Goal: Task Accomplishment & Management: Complete application form

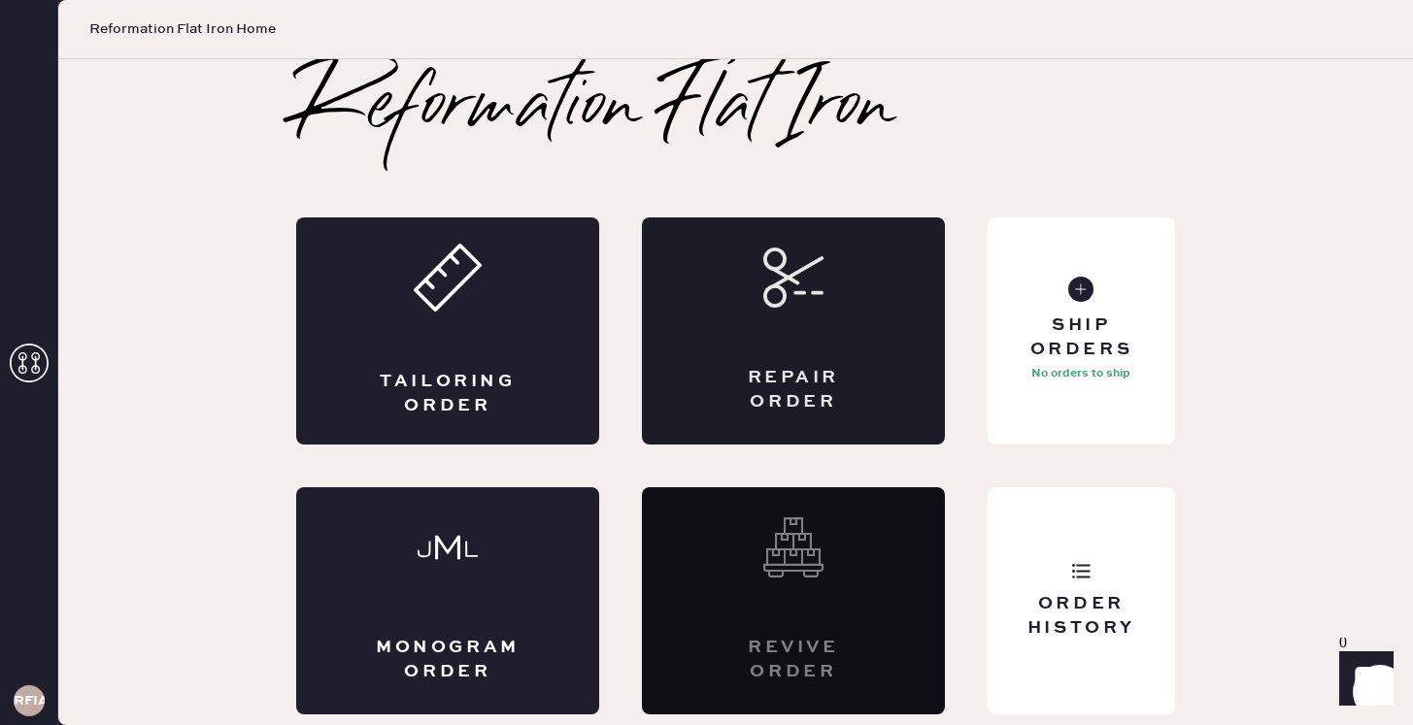
click at [758, 329] on div "Repair Order" at bounding box center [793, 331] width 303 height 227
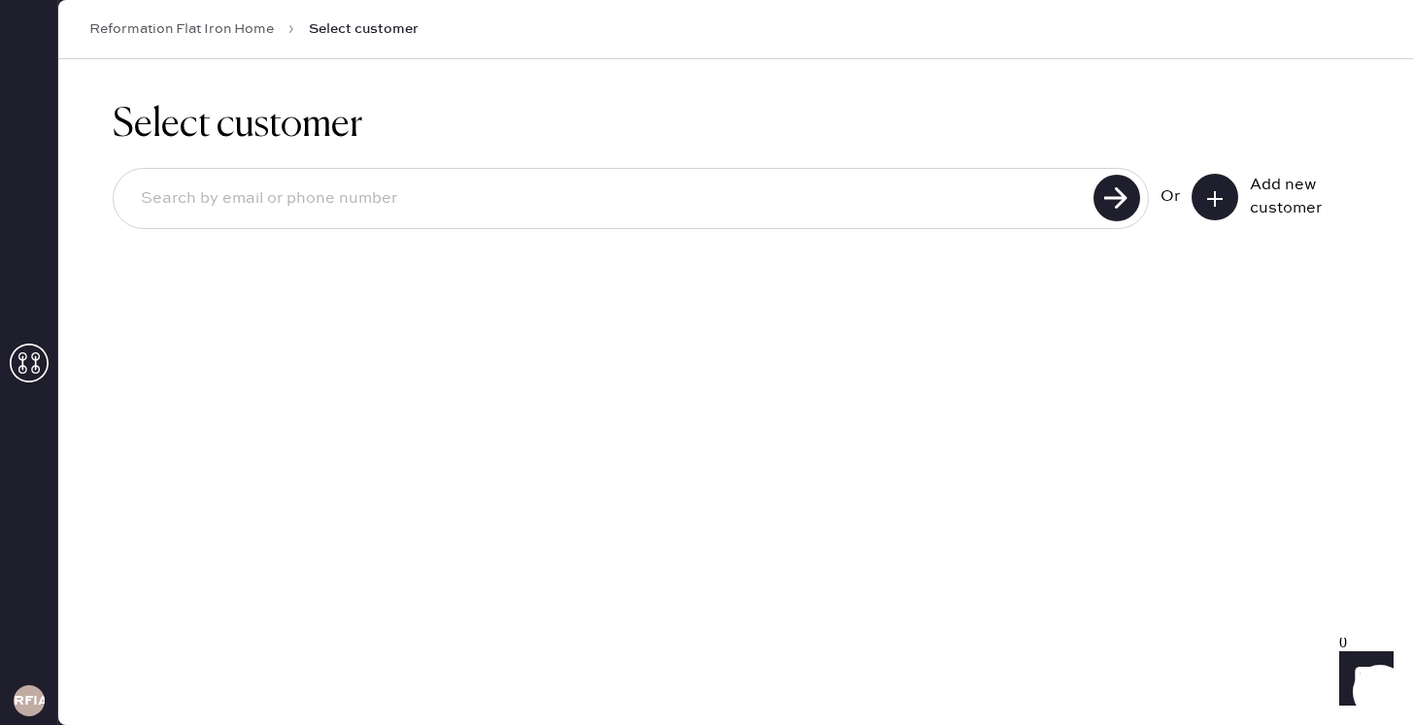
click at [1206, 202] on icon at bounding box center [1214, 198] width 19 height 19
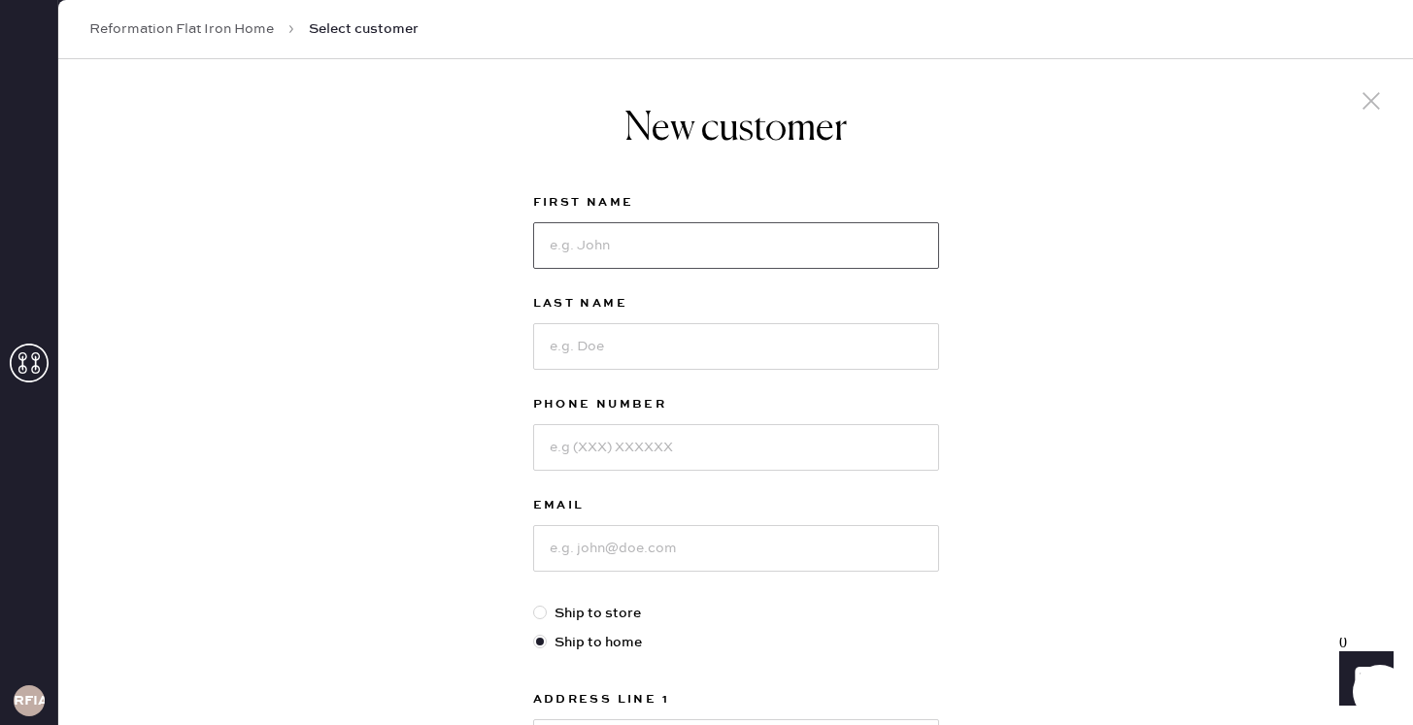
click at [709, 239] on input at bounding box center [736, 245] width 406 height 47
type input "[PERSON_NAME]"
click at [678, 330] on input at bounding box center [736, 346] width 406 height 47
type input "Weisfisch"
click at [627, 450] on input at bounding box center [736, 447] width 406 height 47
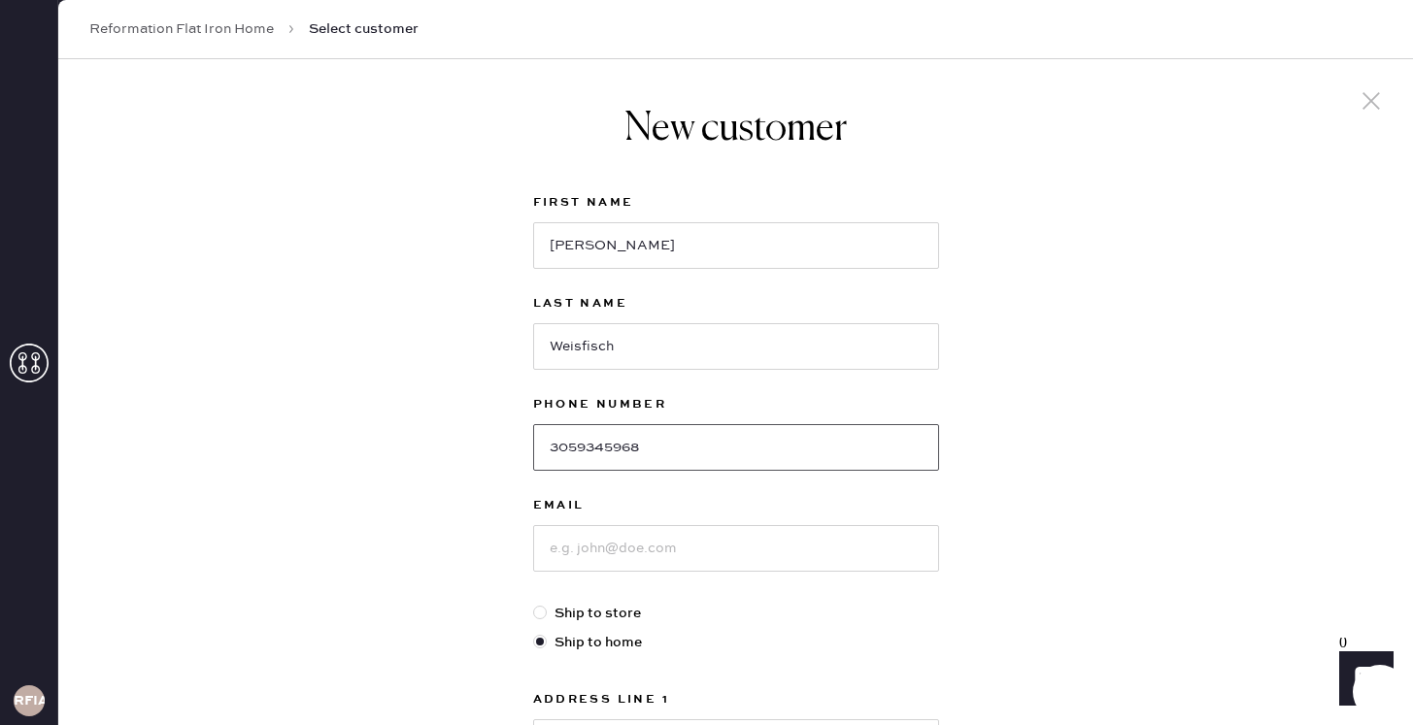
type input "3059345968"
click at [606, 566] on input at bounding box center [736, 548] width 406 height 47
click at [570, 356] on input "Weisfisch" at bounding box center [736, 346] width 406 height 47
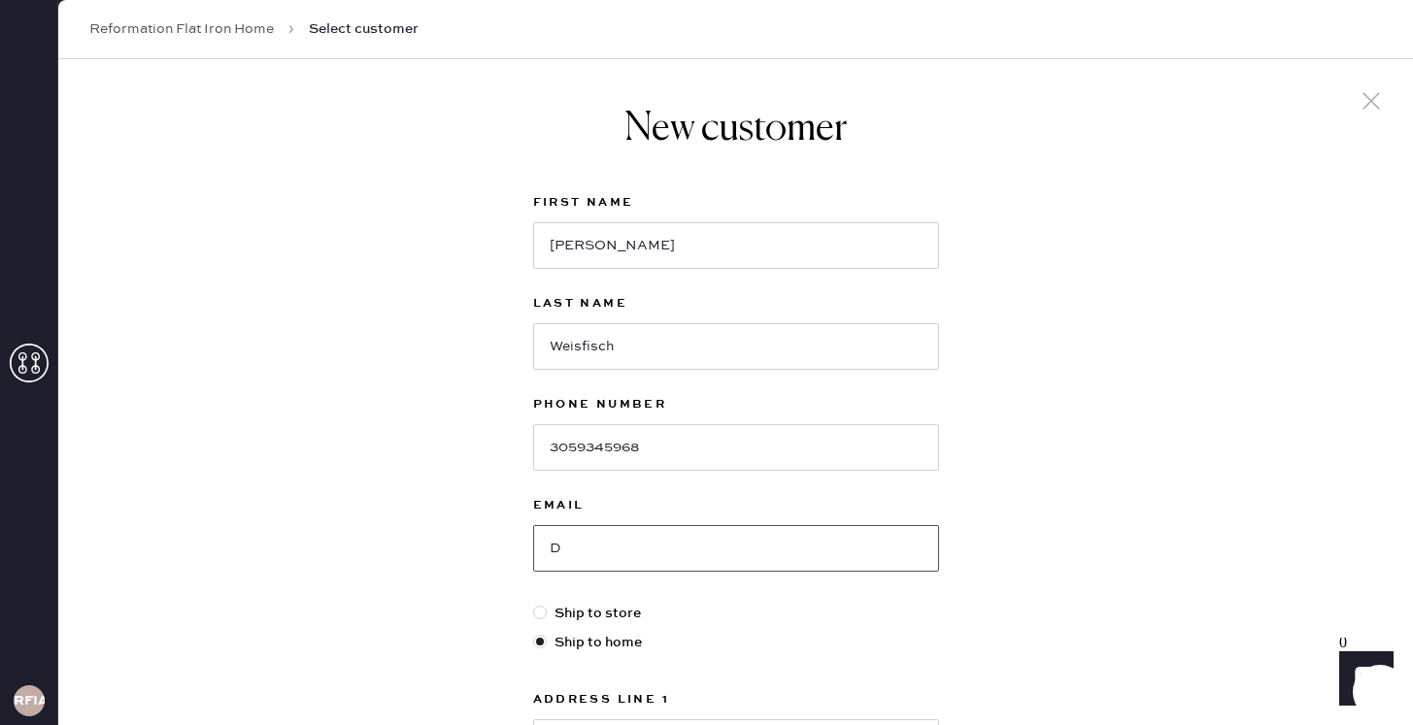
click at [573, 556] on input "D" at bounding box center [736, 548] width 406 height 47
paste input "Weisfisch"
type input "[EMAIL_ADDRESS][DOMAIN_NAME]"
click at [550, 607] on div at bounding box center [543, 613] width 21 height 21
click at [534, 604] on input "Ship to store" at bounding box center [533, 603] width 1 height 1
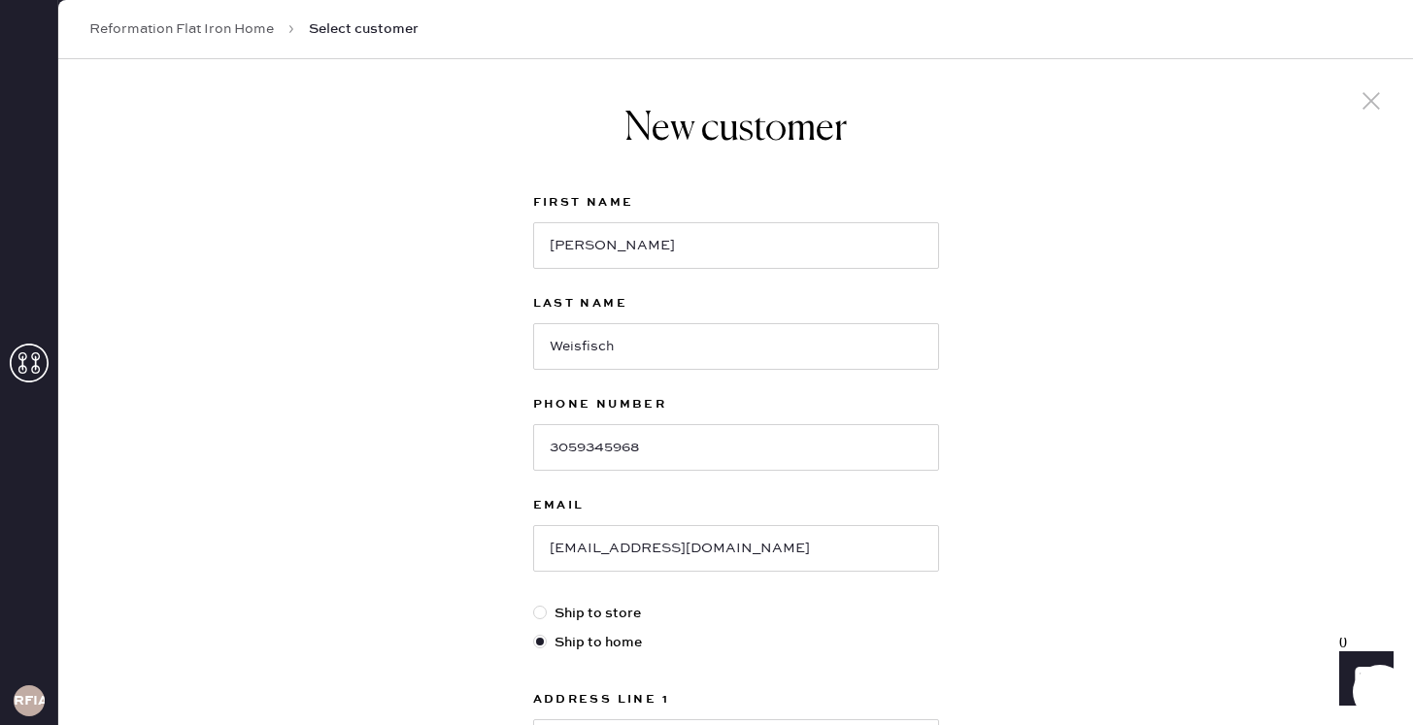
radio input "true"
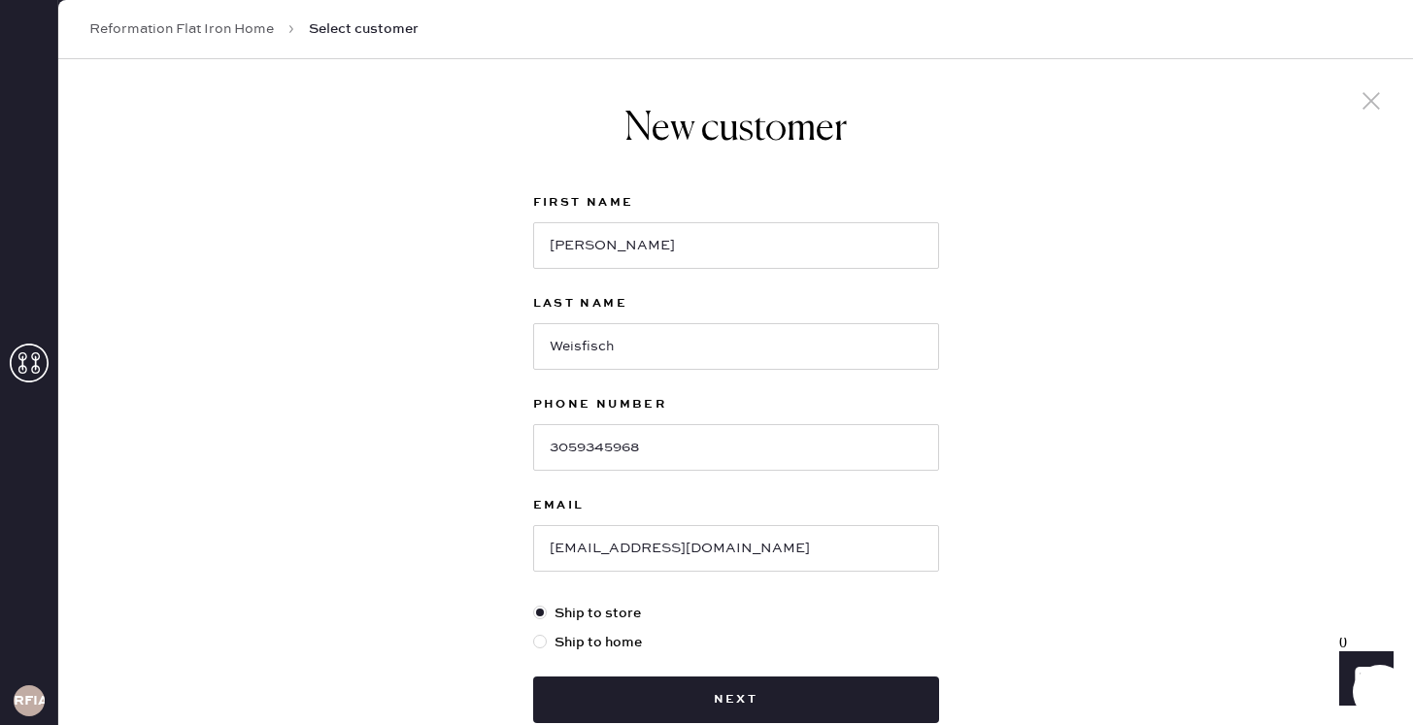
click at [883, 622] on label "Ship to store" at bounding box center [736, 613] width 406 height 21
click at [534, 604] on input "Ship to store" at bounding box center [533, 603] width 1 height 1
click at [598, 652] on label "Ship to home" at bounding box center [736, 642] width 406 height 21
click at [534, 633] on input "Ship to home" at bounding box center [533, 632] width 1 height 1
radio input "true"
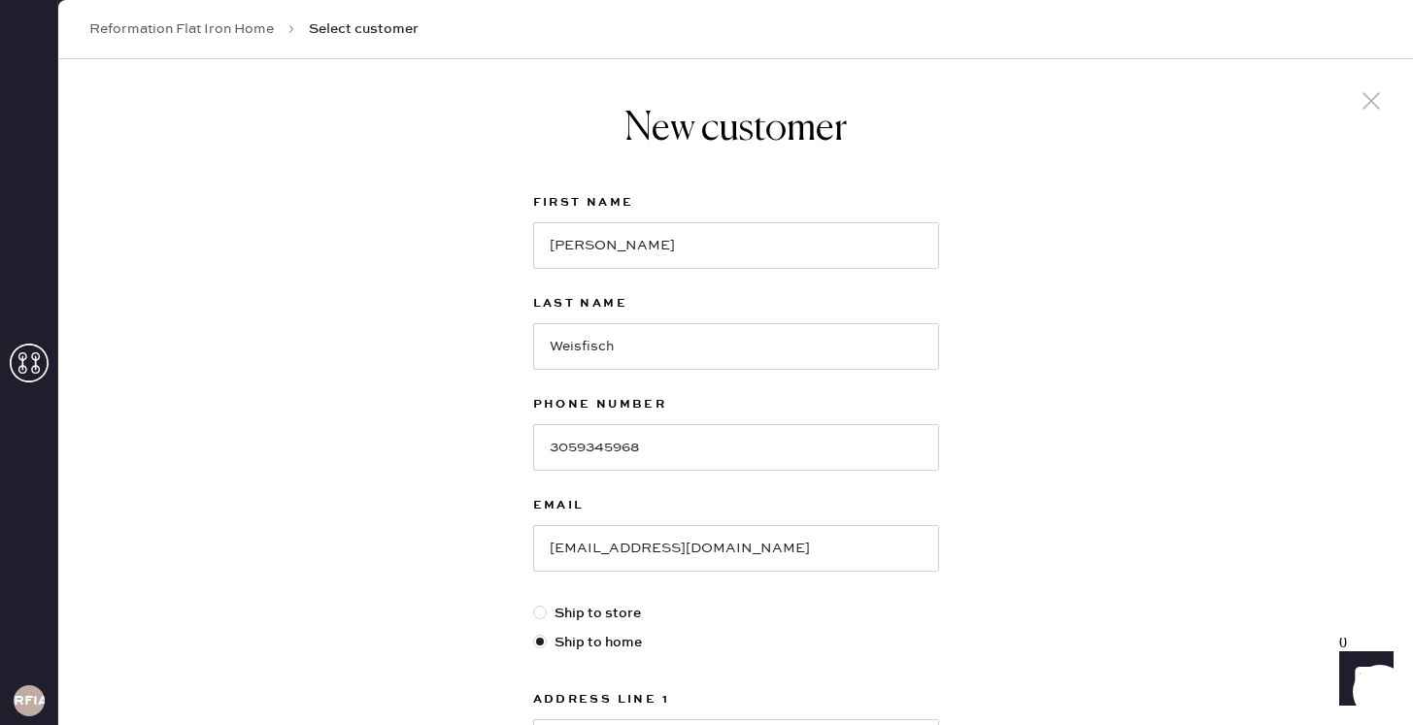
click at [878, 675] on div "First Name [PERSON_NAME] Last Name Weisfisch Phone Number [PHONE_NUMBER] Email …" at bounding box center [736, 665] width 406 height 948
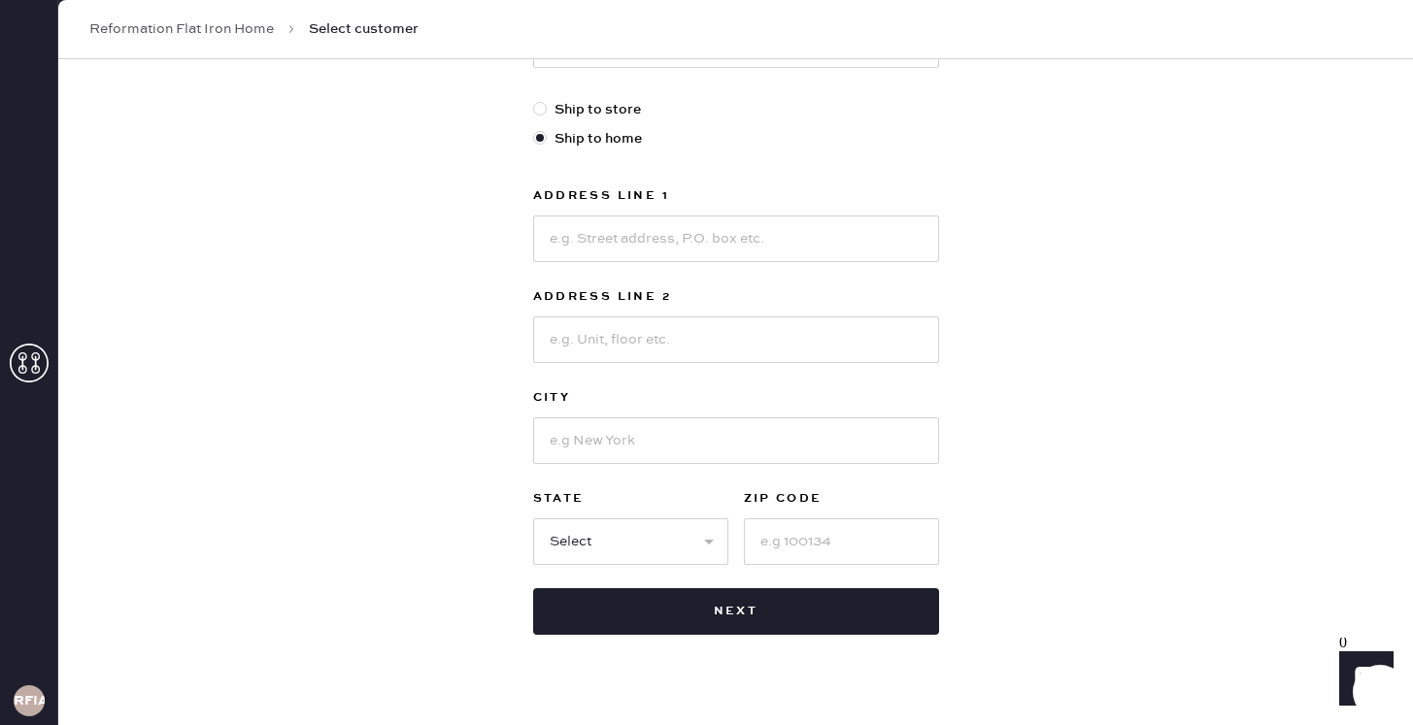
scroll to position [505, 0]
click at [583, 247] on input at bounding box center [736, 238] width 406 height 47
type input "[STREET_ADDRESS]"
click at [592, 344] on input at bounding box center [736, 339] width 406 height 47
type input "#29C"
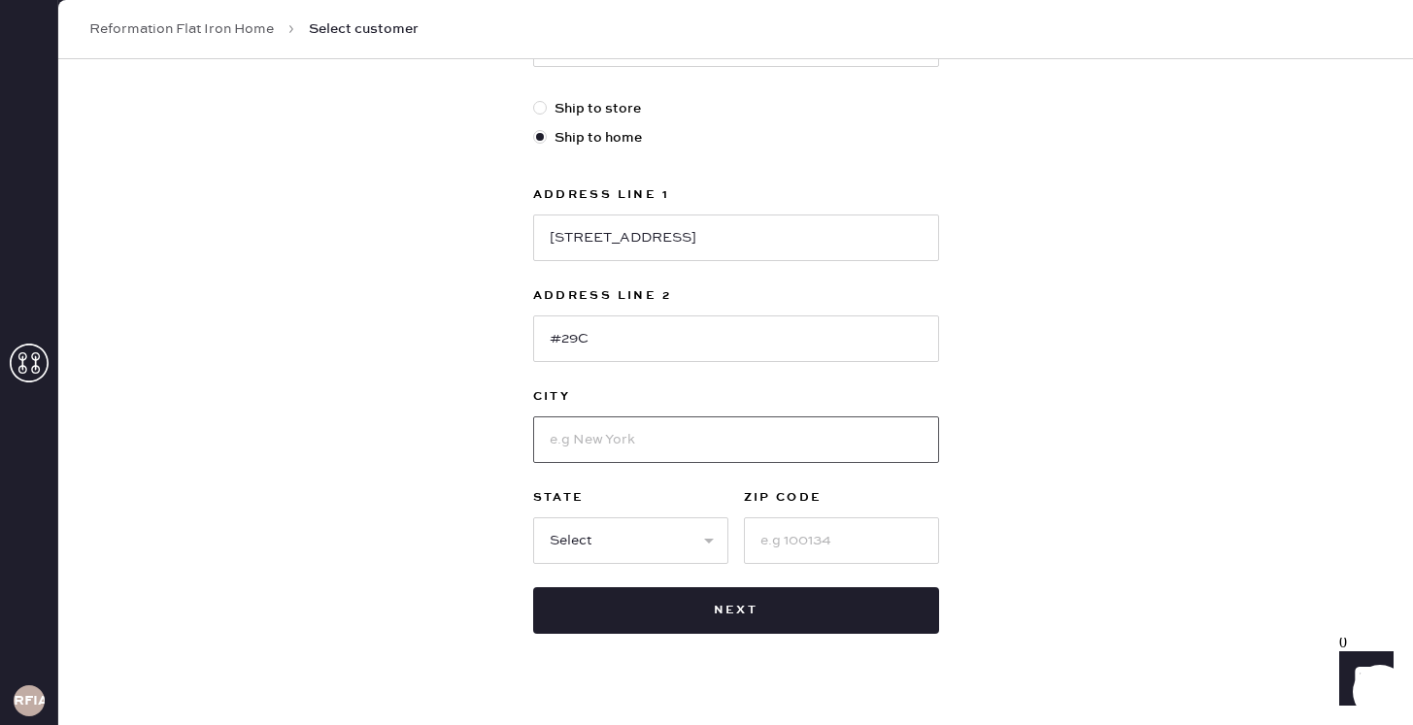
click at [601, 443] on input at bounding box center [736, 440] width 406 height 47
type input "[US_STATE]"
click at [568, 555] on select "Select AK AL AR AZ CA CO CT [GEOGRAPHIC_DATA] DE FL [GEOGRAPHIC_DATA] HI [GEOGR…" at bounding box center [630, 541] width 195 height 47
select select "NY"
click at [533, 518] on select "Select AK AL AR AZ CA CO CT [GEOGRAPHIC_DATA] DE FL [GEOGRAPHIC_DATA] HI [GEOGR…" at bounding box center [630, 541] width 195 height 47
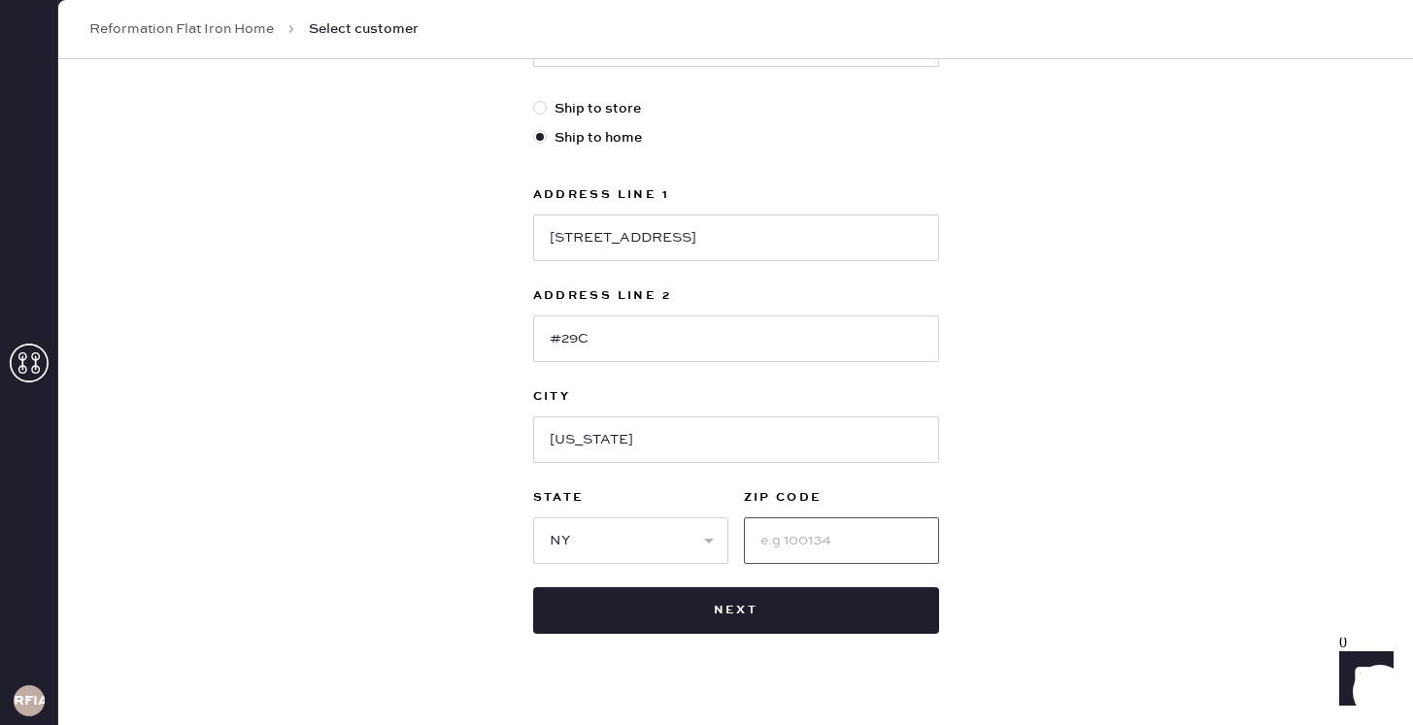
click at [764, 544] on input at bounding box center [841, 541] width 195 height 47
type input "10016"
click at [1010, 540] on div "New customer First Name [PERSON_NAME] Last Name Weisfisch Phone Number [PHONE_N…" at bounding box center [735, 156] width 1355 height 1204
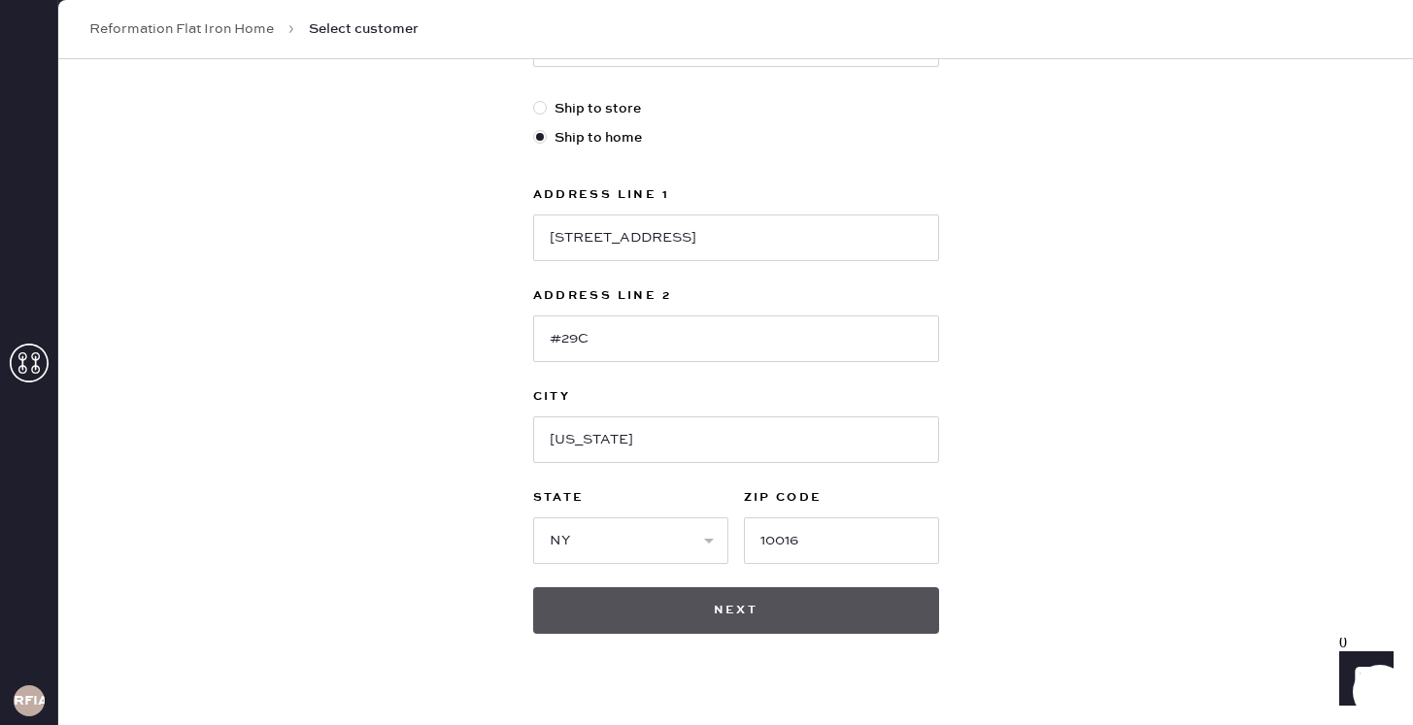
click at [777, 617] on button "Next" at bounding box center [736, 611] width 406 height 47
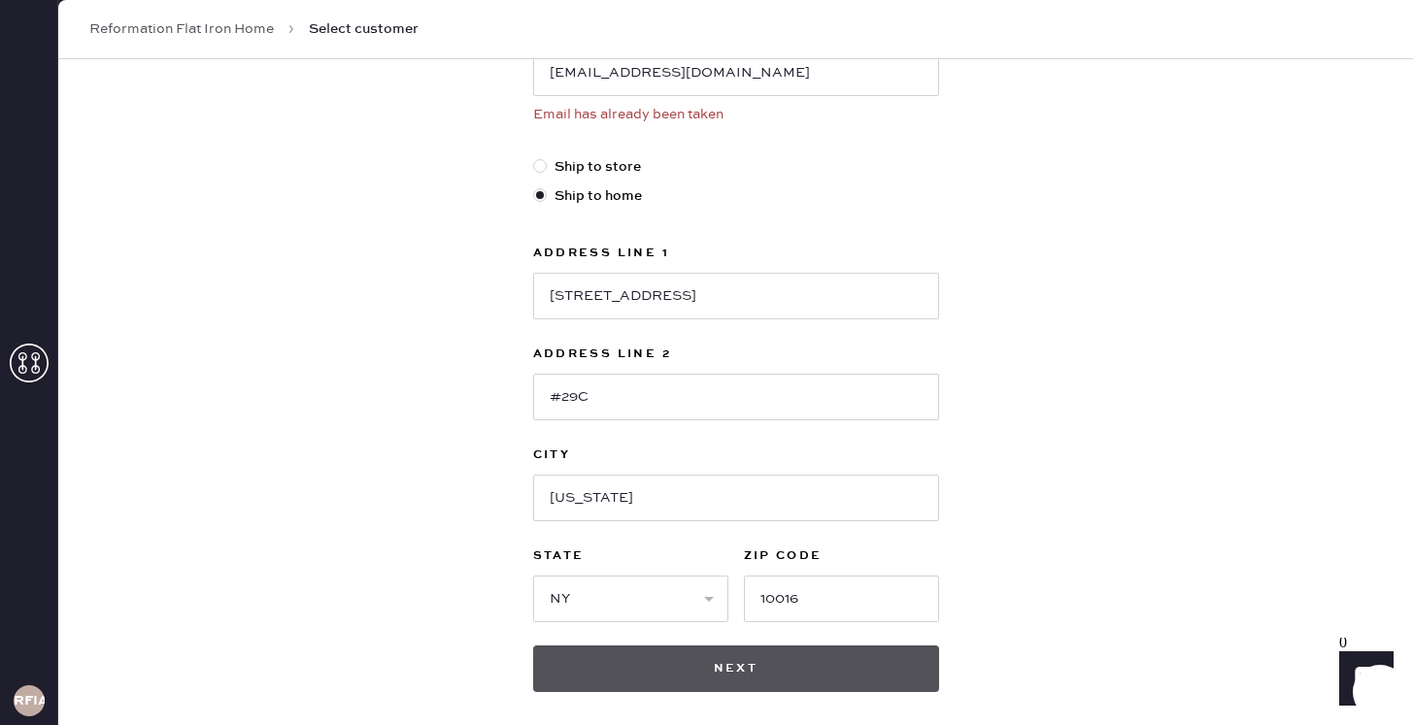
scroll to position [534, 0]
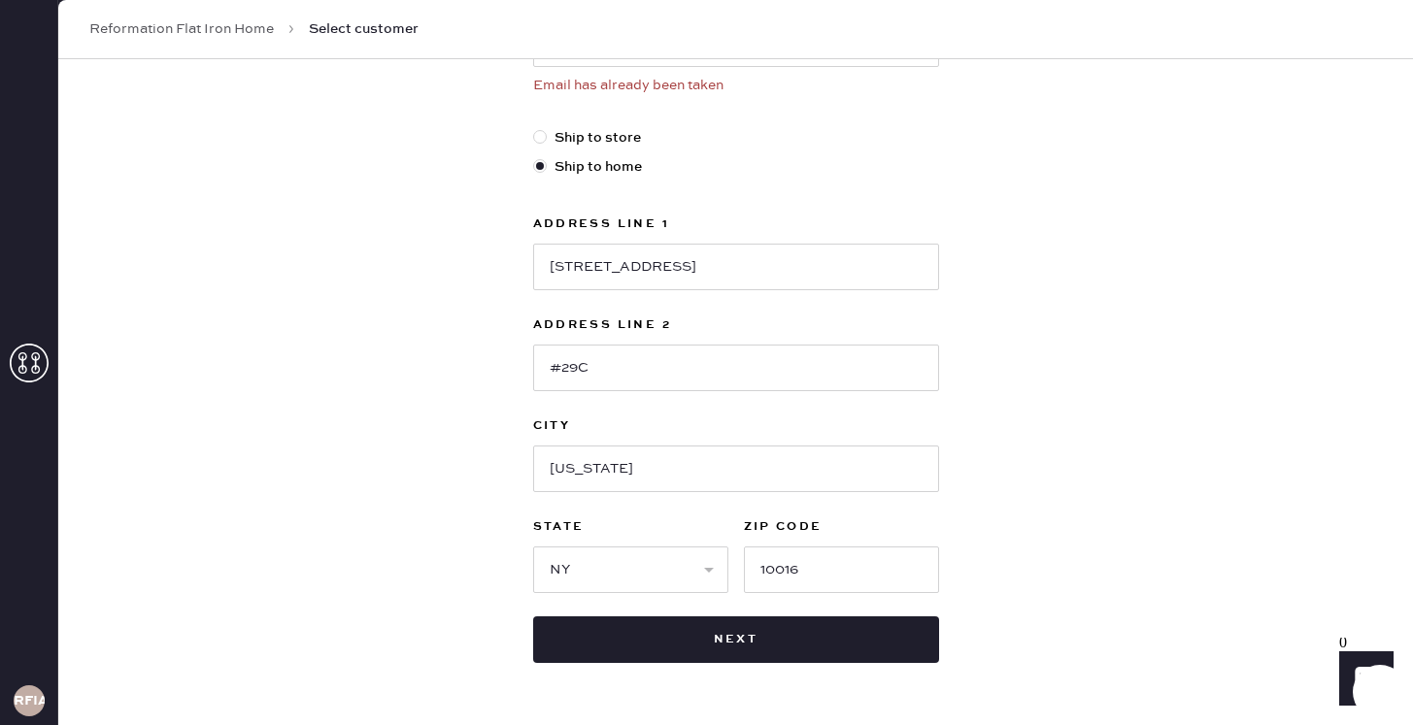
click at [1032, 194] on div "New customer First Name [PERSON_NAME] Last Name Weisfisch Phone Number [PHONE_N…" at bounding box center [735, 156] width 1355 height 1262
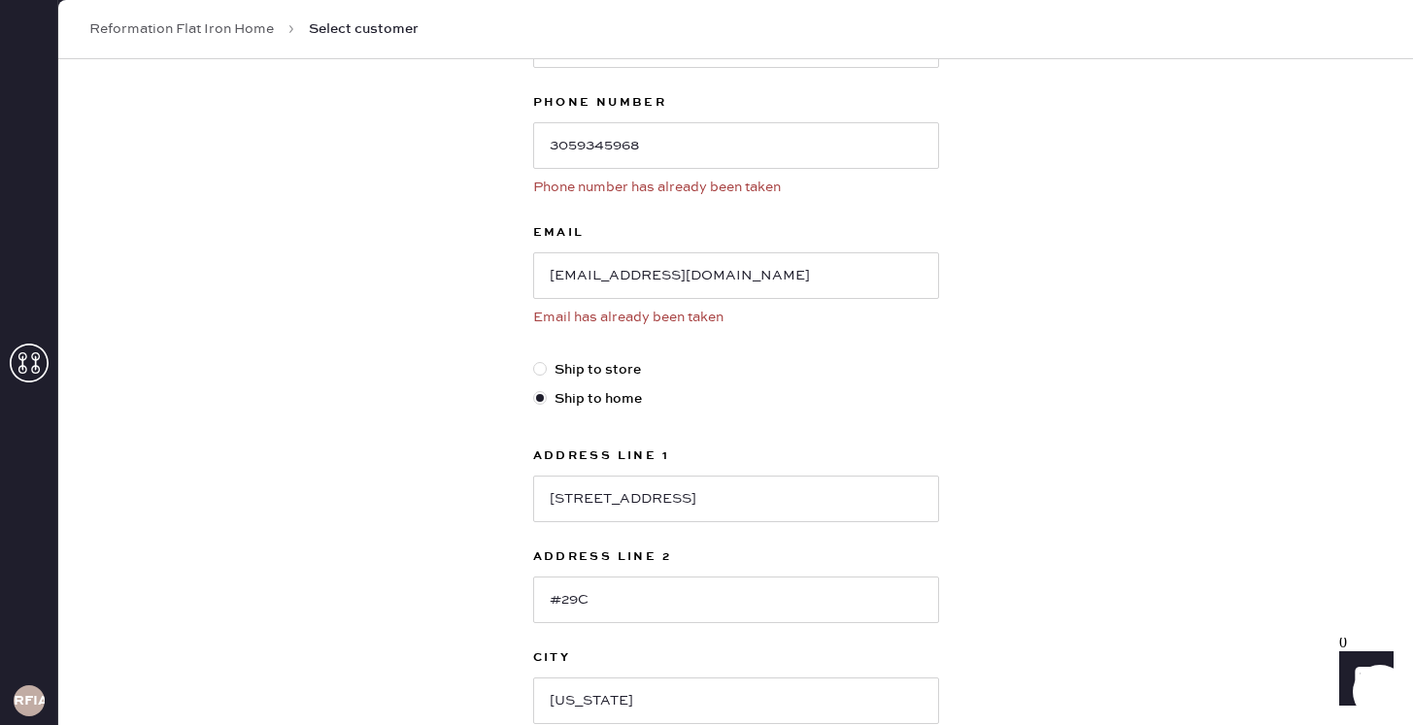
scroll to position [301, 0]
click at [611, 281] on input "[EMAIL_ADDRESS][DOMAIN_NAME]" at bounding box center [736, 276] width 406 height 47
click at [1005, 188] on div "New customer First Name [PERSON_NAME] Last Name Weisfisch Phone Number [PHONE_N…" at bounding box center [735, 389] width 1355 height 1262
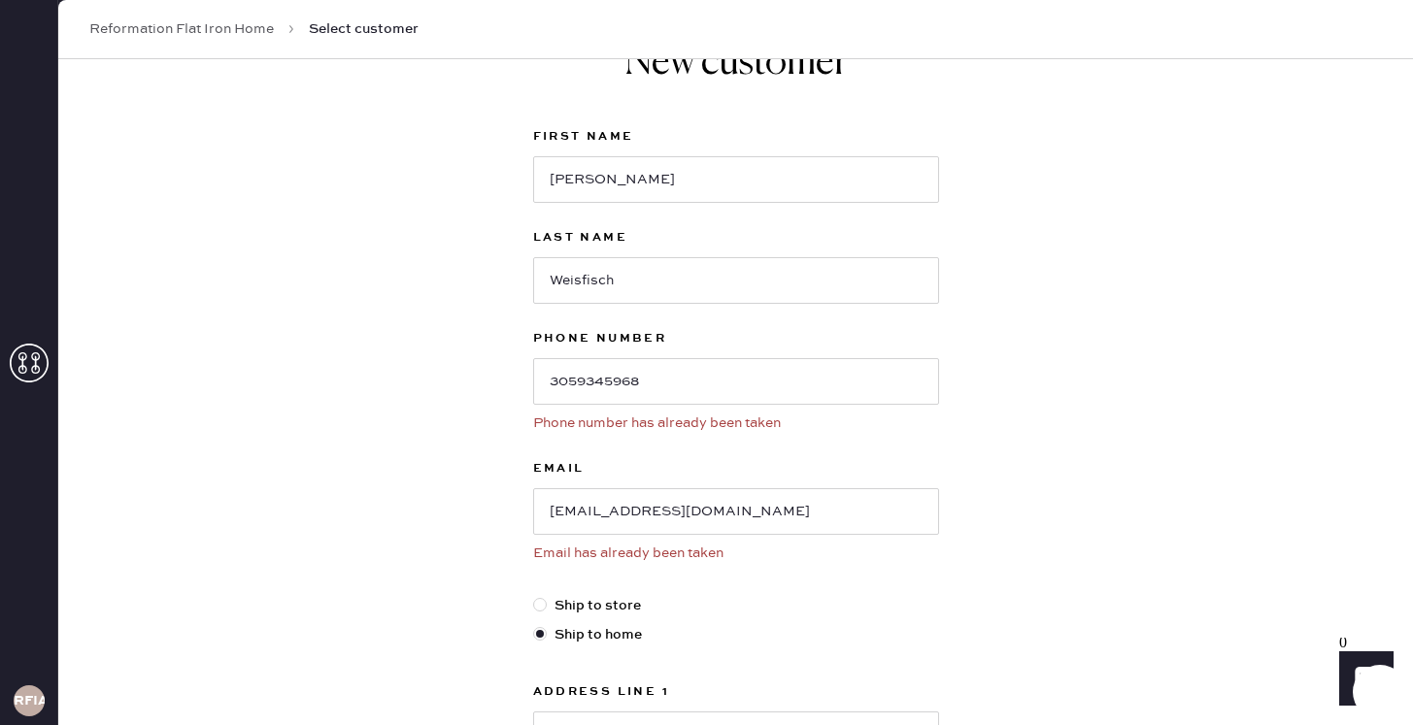
scroll to position [0, 0]
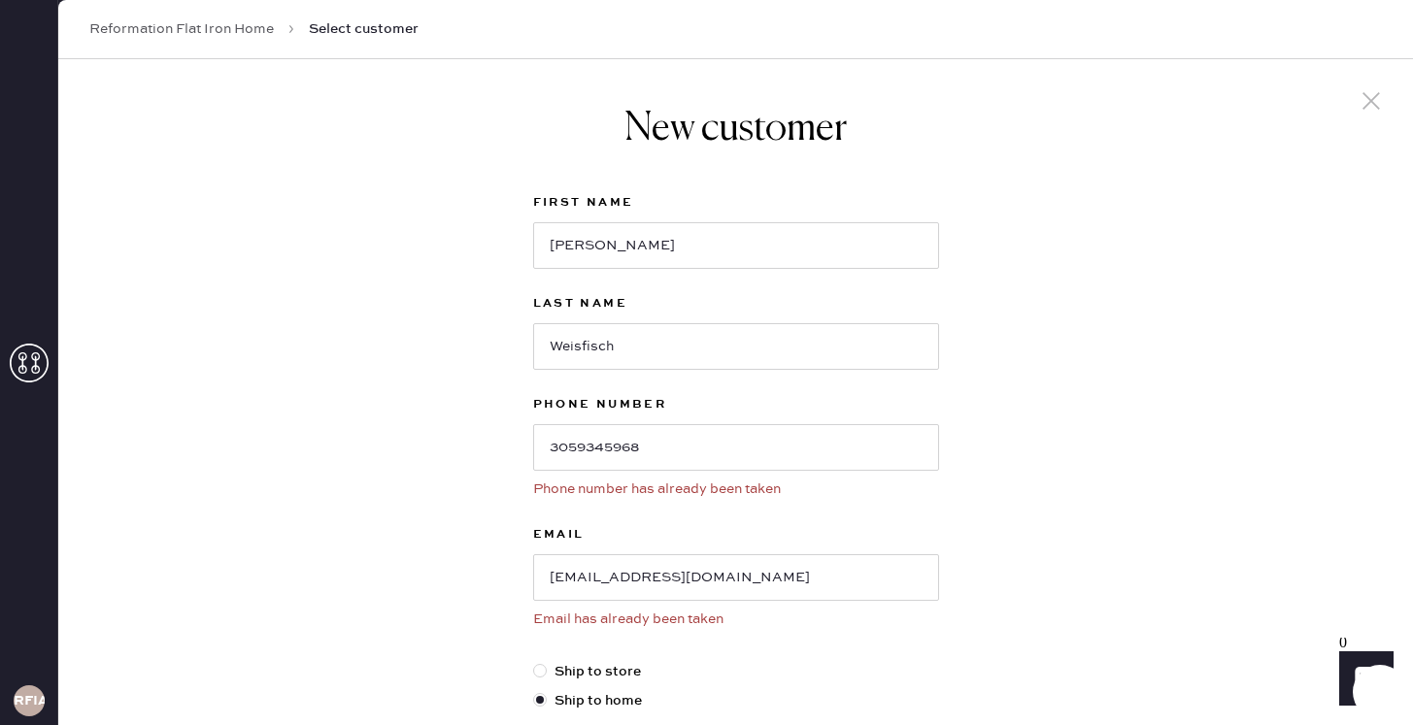
click at [245, 26] on link "Reformation Flat Iron Home" at bounding box center [181, 28] width 185 height 19
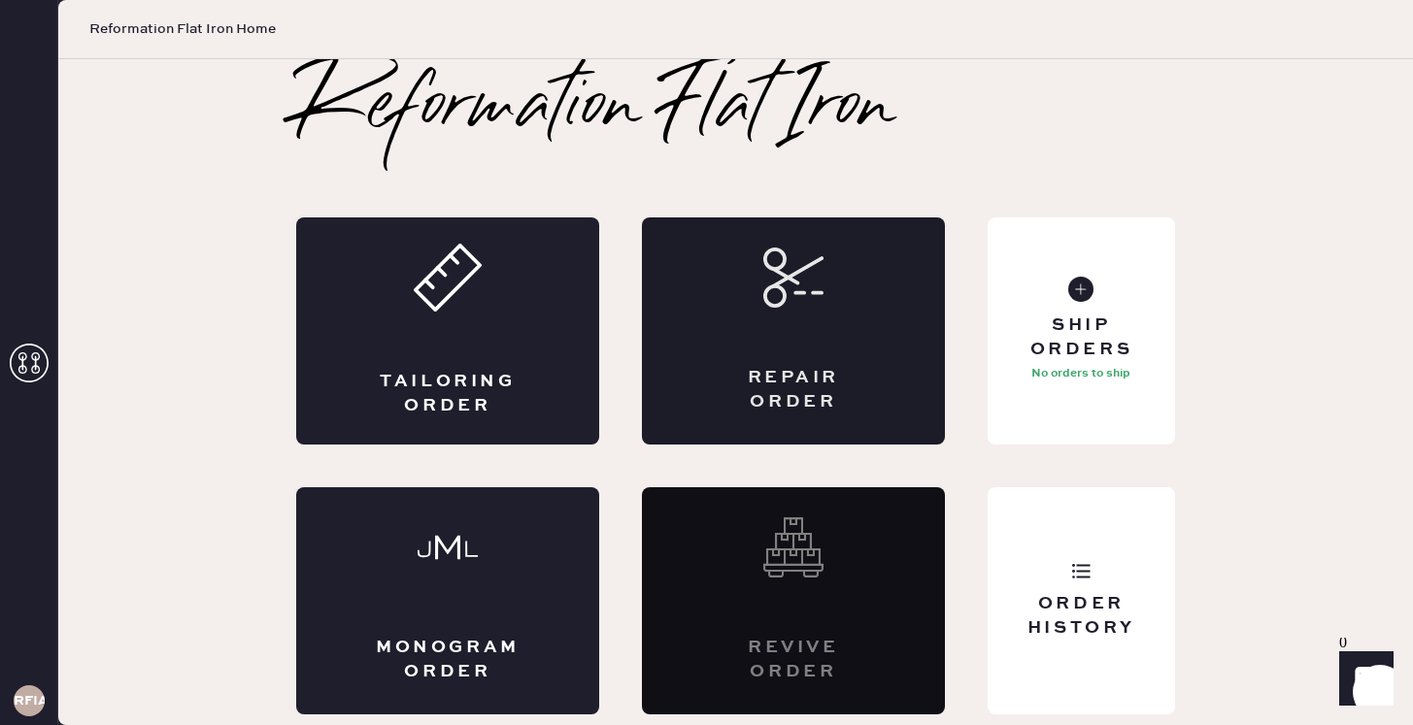
click at [790, 332] on div "Repair Order" at bounding box center [793, 331] width 303 height 227
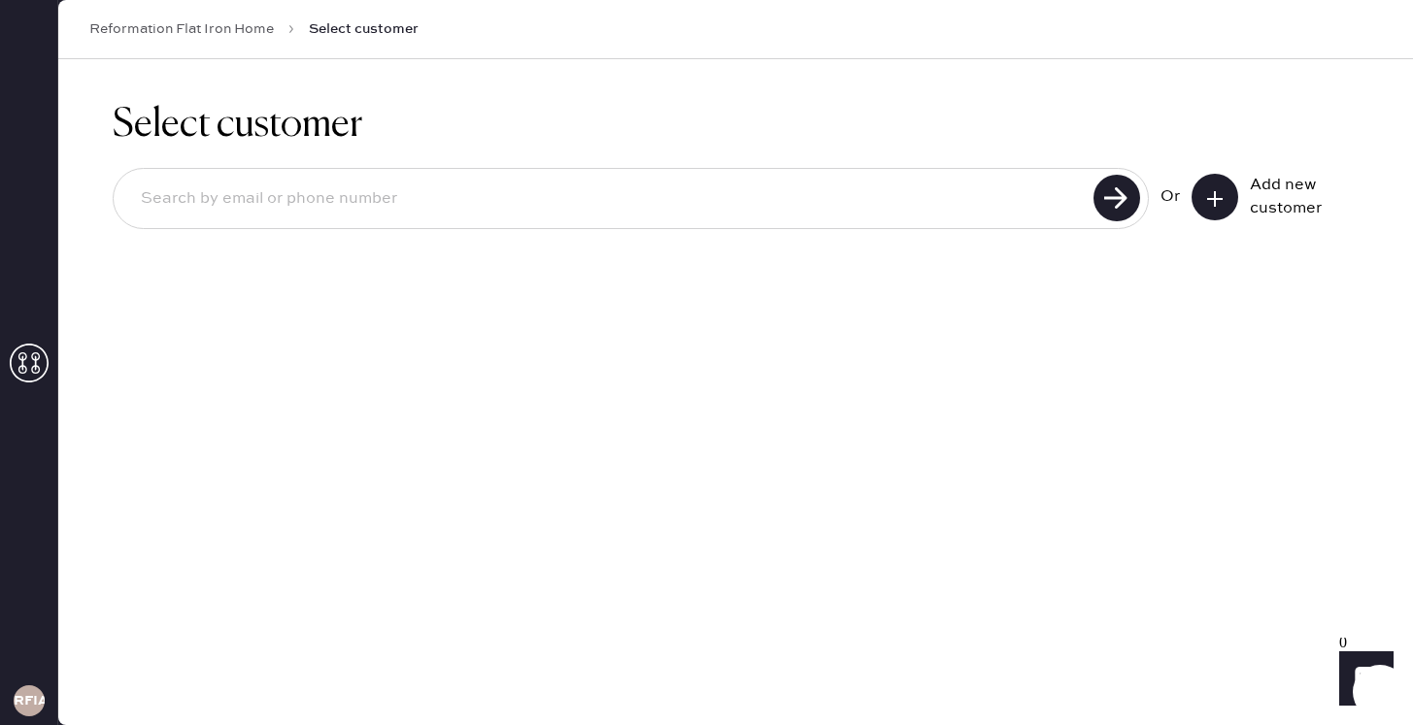
click at [971, 202] on input at bounding box center [606, 199] width 962 height 45
paste input "[EMAIL_ADDRESS][DOMAIN_NAME]"
type input "[EMAIL_ADDRESS][DOMAIN_NAME]"
click at [1117, 209] on use at bounding box center [1116, 198] width 47 height 47
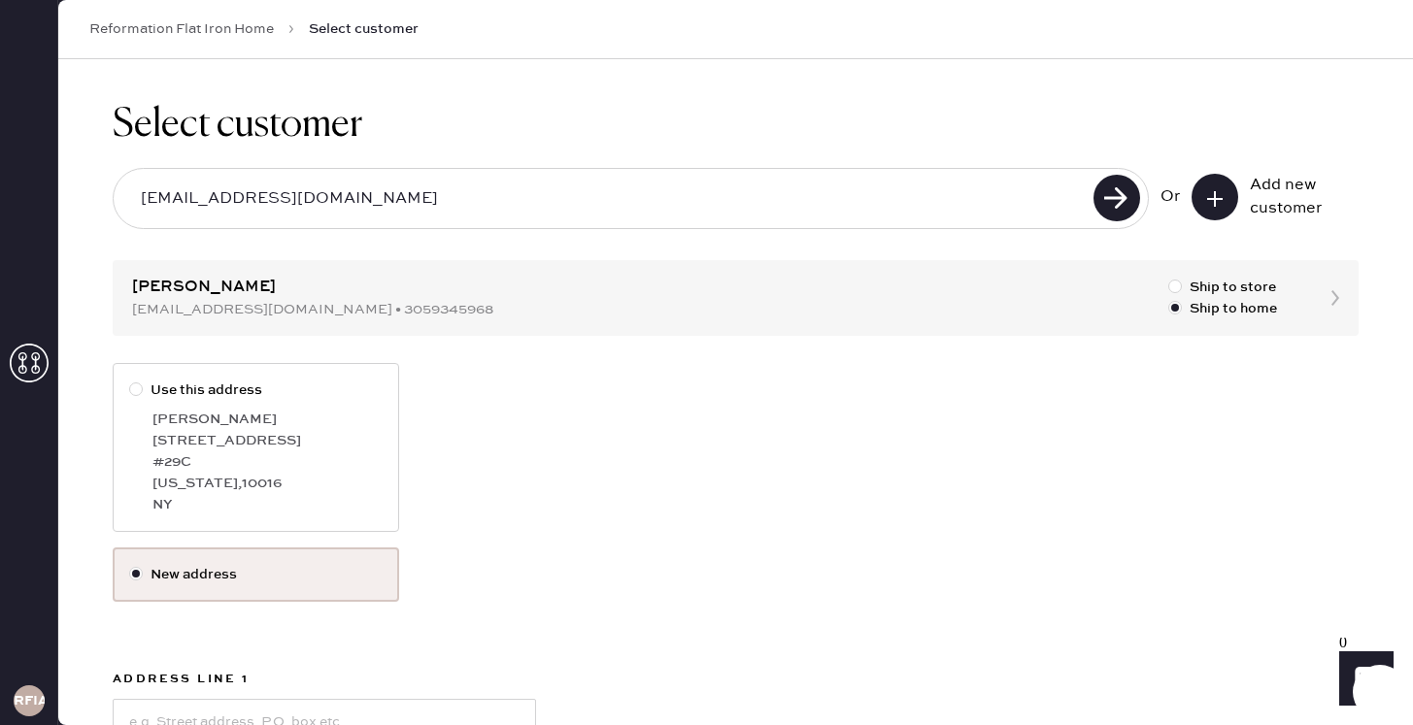
click at [572, 391] on div "Use this address [PERSON_NAME] [STREET_ADDRESS][US_STATE]" at bounding box center [736, 455] width 1246 height 185
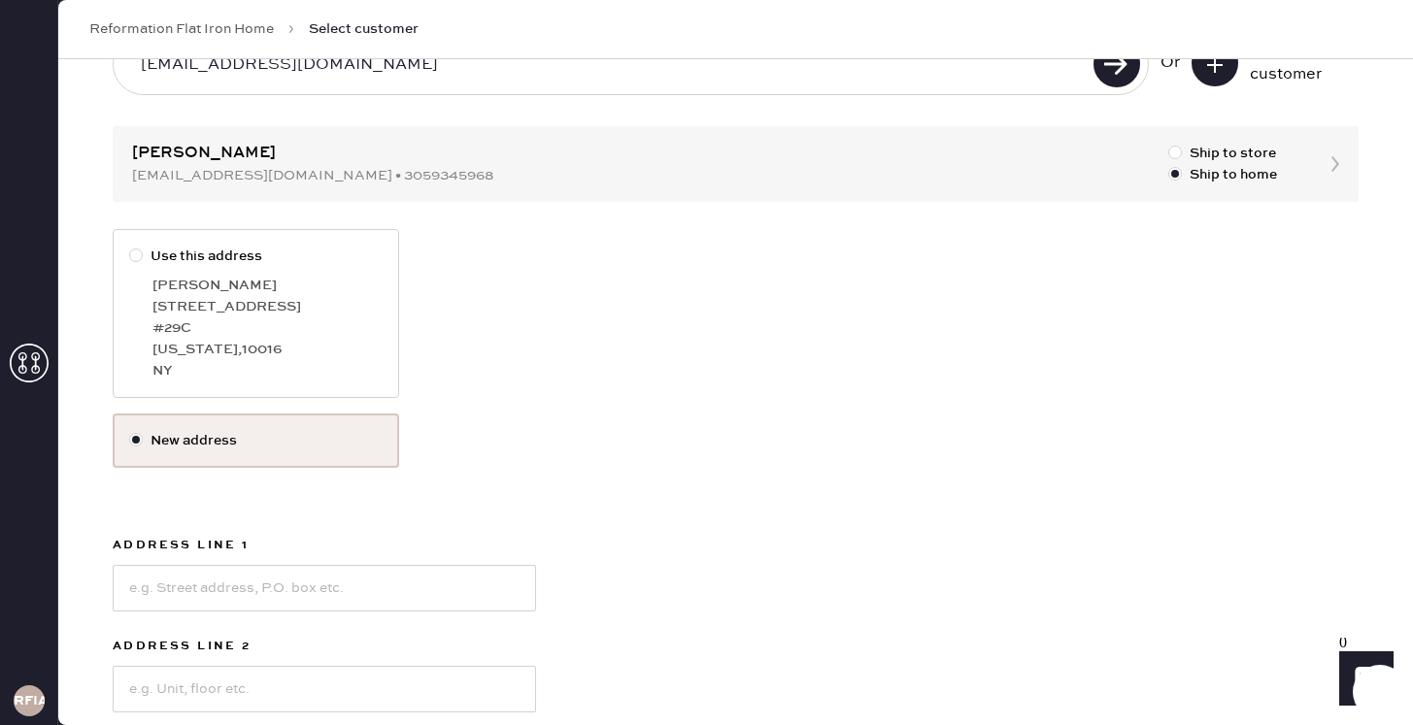
scroll to position [155, 0]
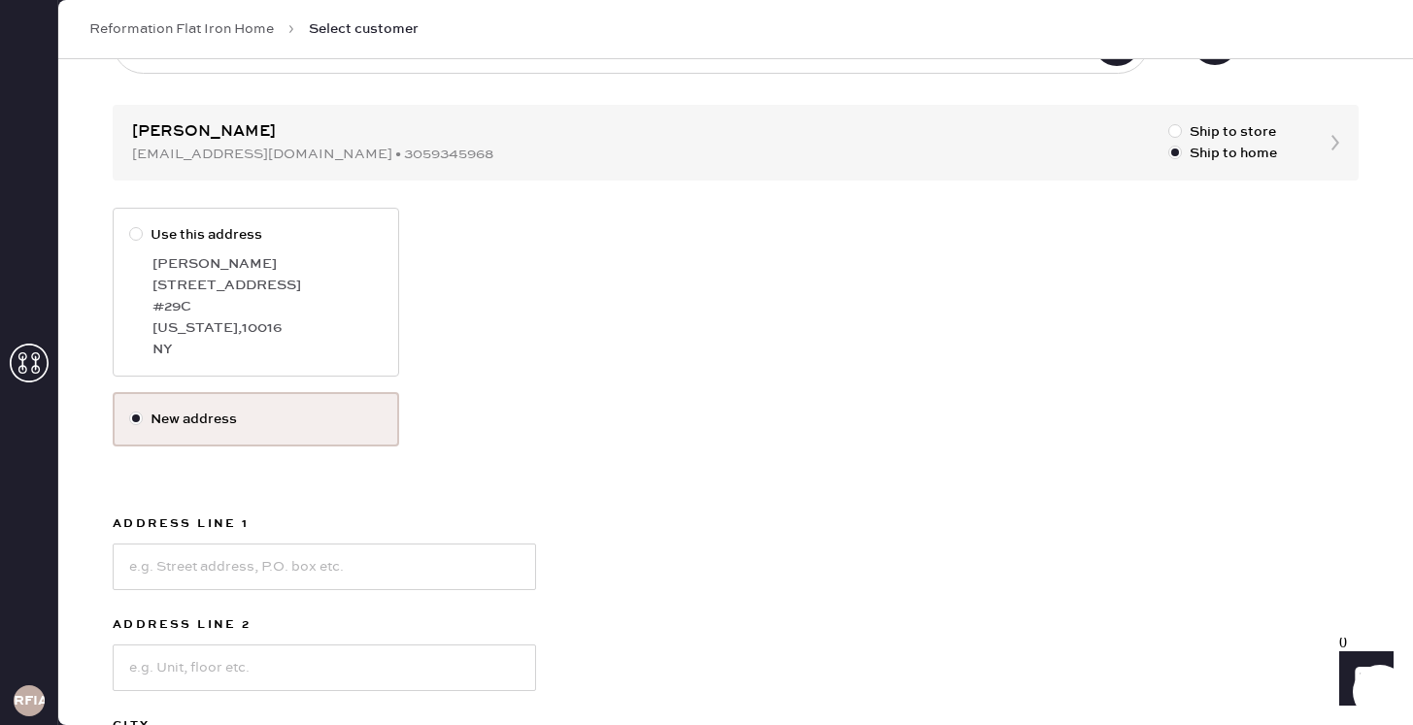
click at [137, 236] on div at bounding box center [136, 234] width 14 height 14
click at [130, 225] on input "Use this address" at bounding box center [129, 224] width 1 height 1
radio input "true"
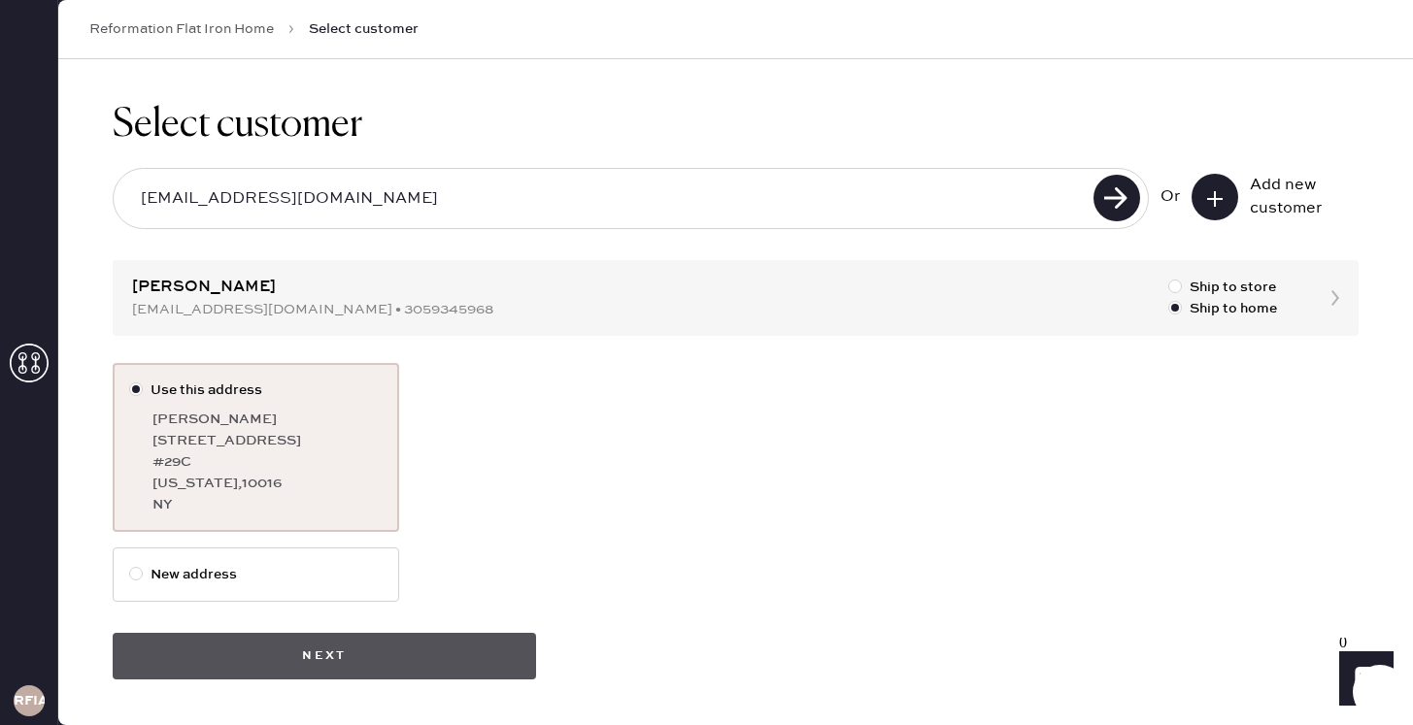
click at [390, 651] on button "Next" at bounding box center [324, 656] width 423 height 47
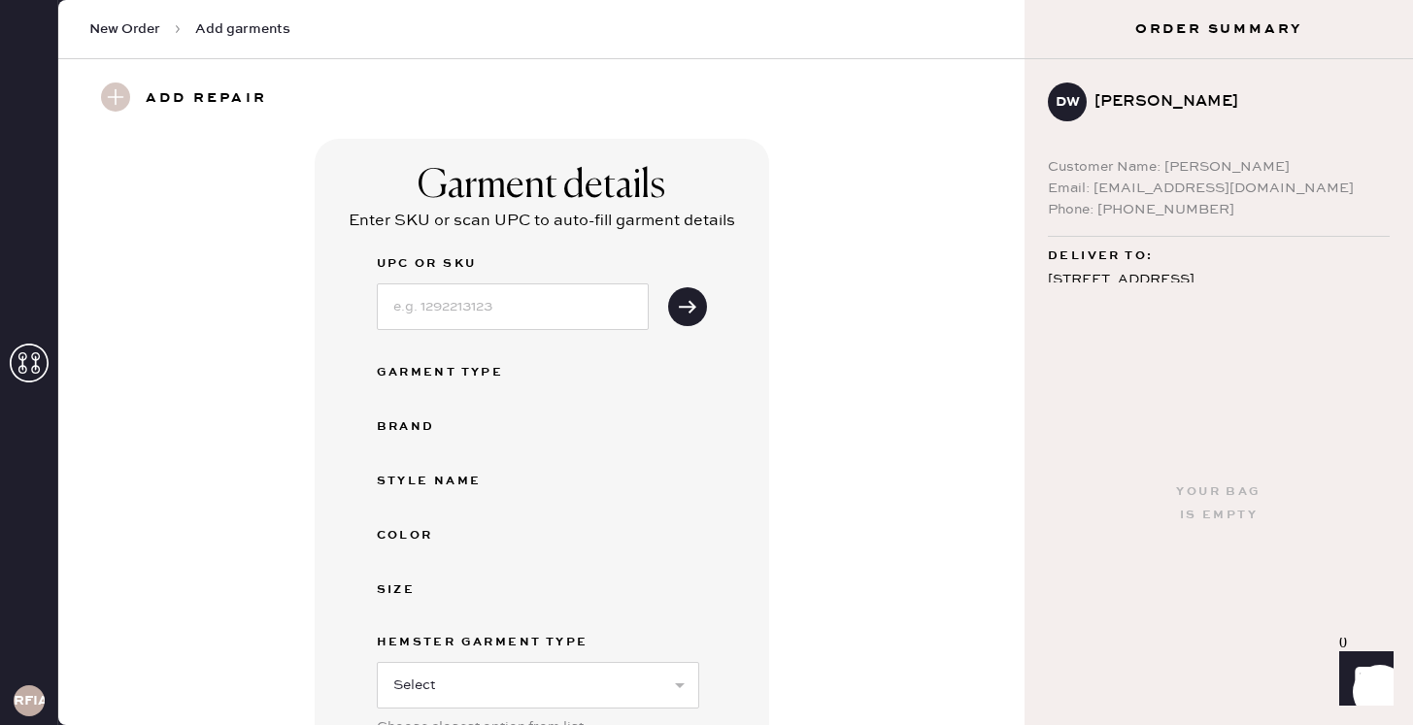
click at [903, 351] on div "Garment details Enter SKU or scan UPC to auto-fill garment details UPC or SKU G…" at bounding box center [541, 524] width 896 height 771
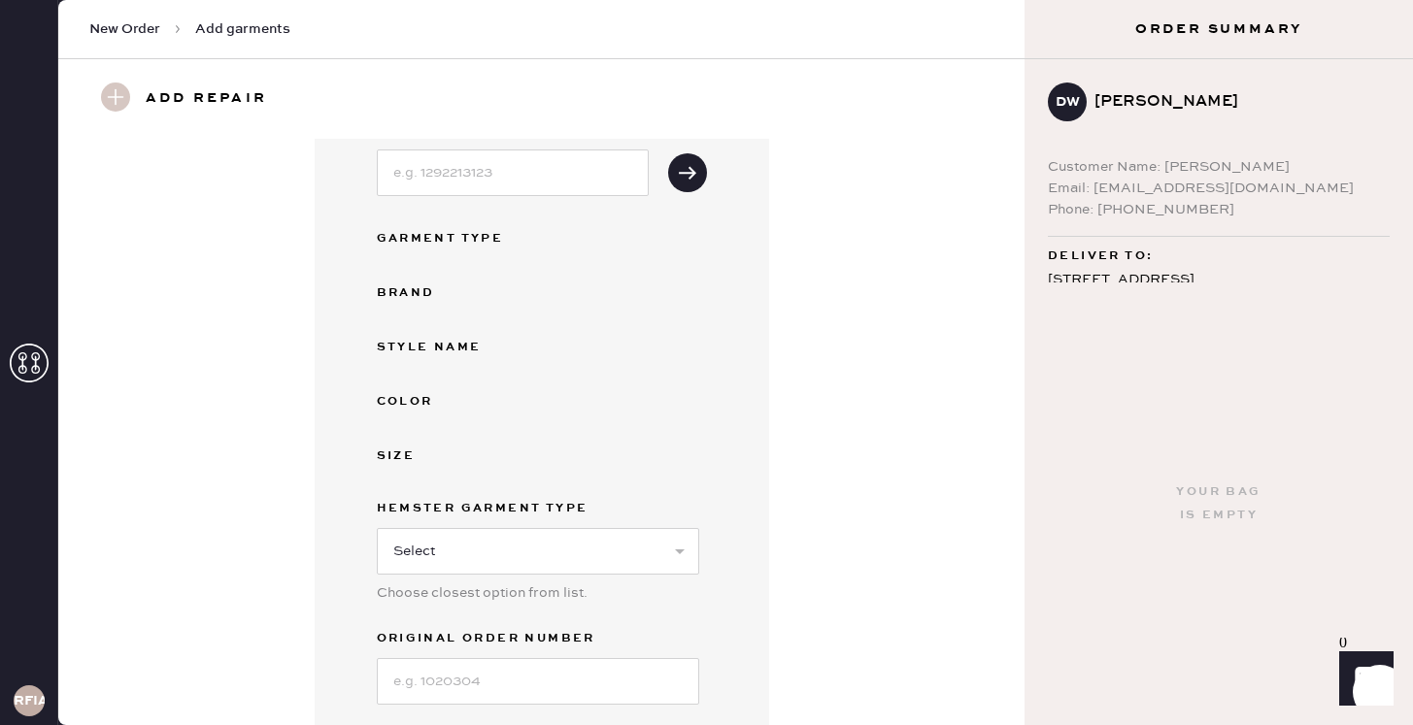
scroll to position [194, 0]
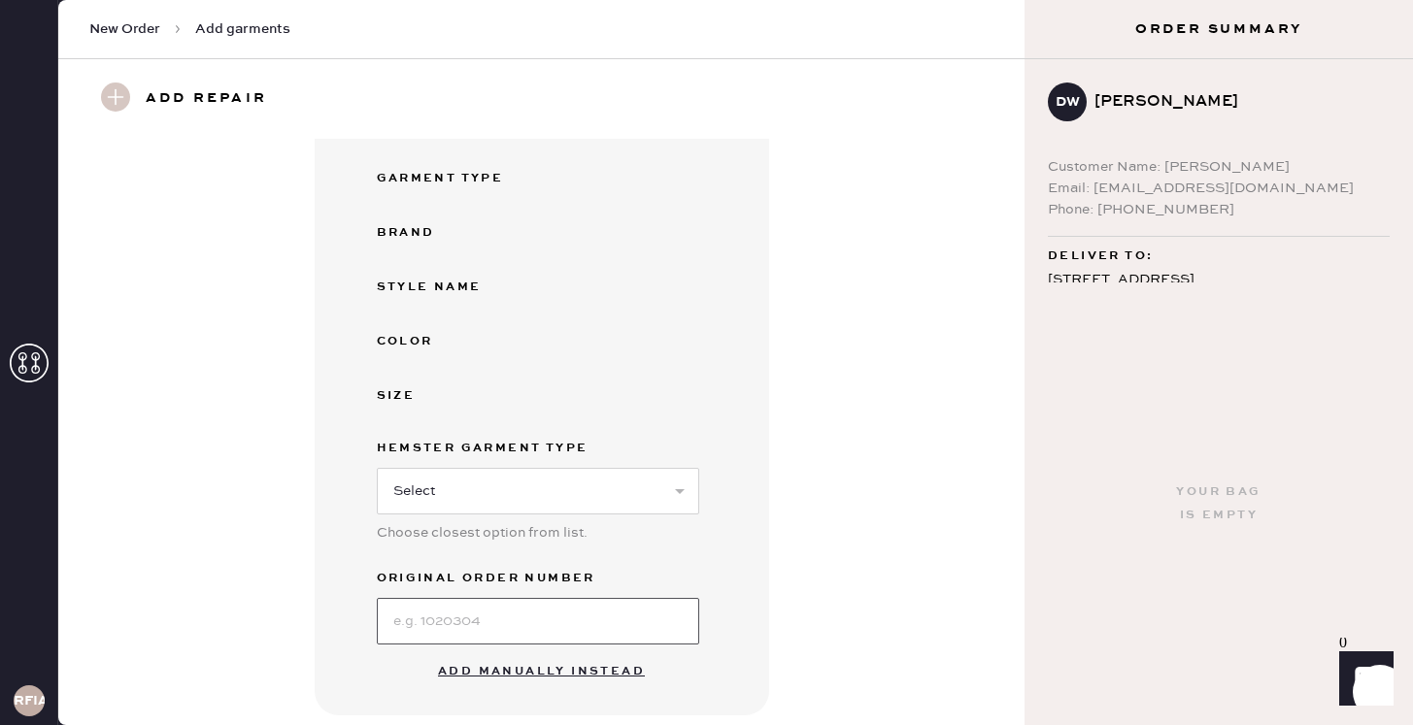
click at [554, 611] on input at bounding box center [538, 621] width 322 height 47
type input "S25349781"
click at [588, 491] on select "Select Basic Skirt Jeans Leggings Pants Shorts Basic Sleeved Dress Basic Sleeve…" at bounding box center [538, 491] width 322 height 47
select select "4"
click at [377, 468] on select "Select Basic Skirt Jeans Leggings Pants Shorts Basic Sleeved Dress Basic Sleeve…" at bounding box center [538, 491] width 322 height 47
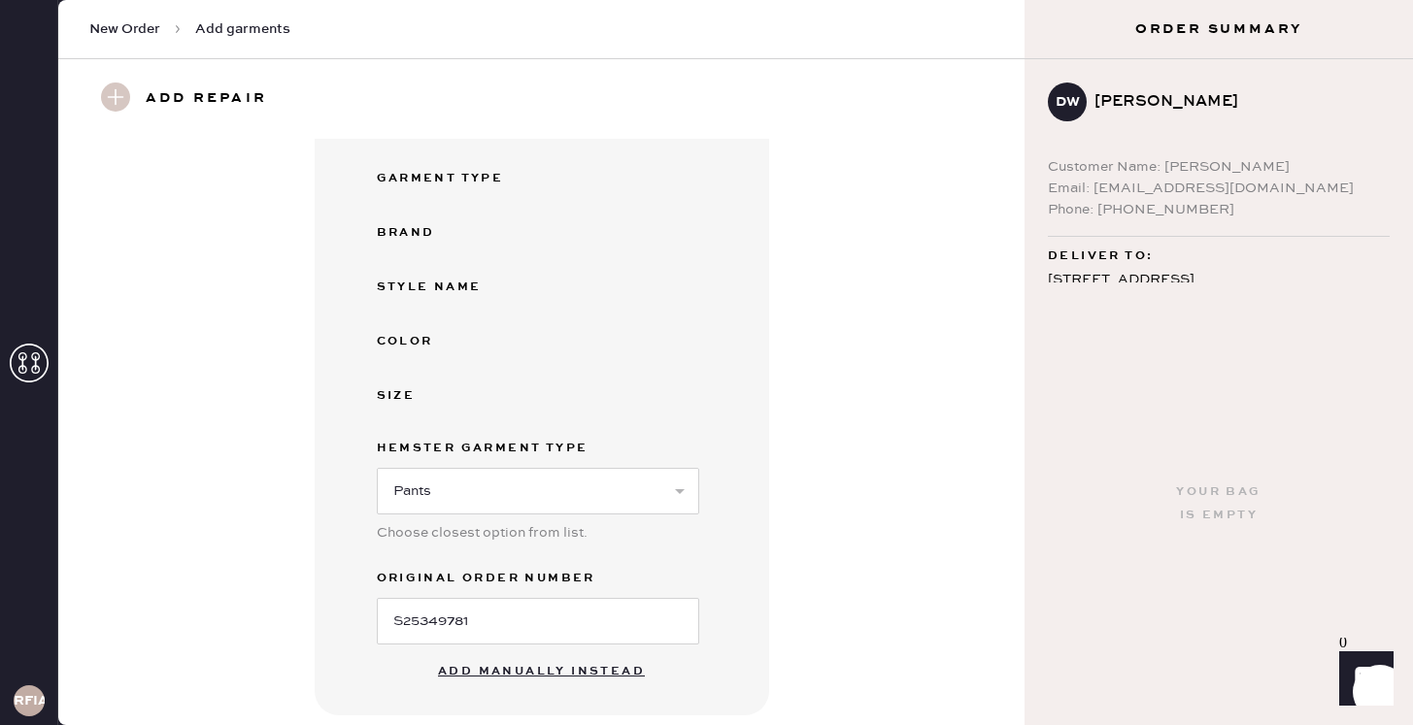
click at [705, 563] on div "UPC or SKU Garment Type Brand Style name Color Size Hemster Garment Type Select…" at bounding box center [542, 351] width 330 height 587
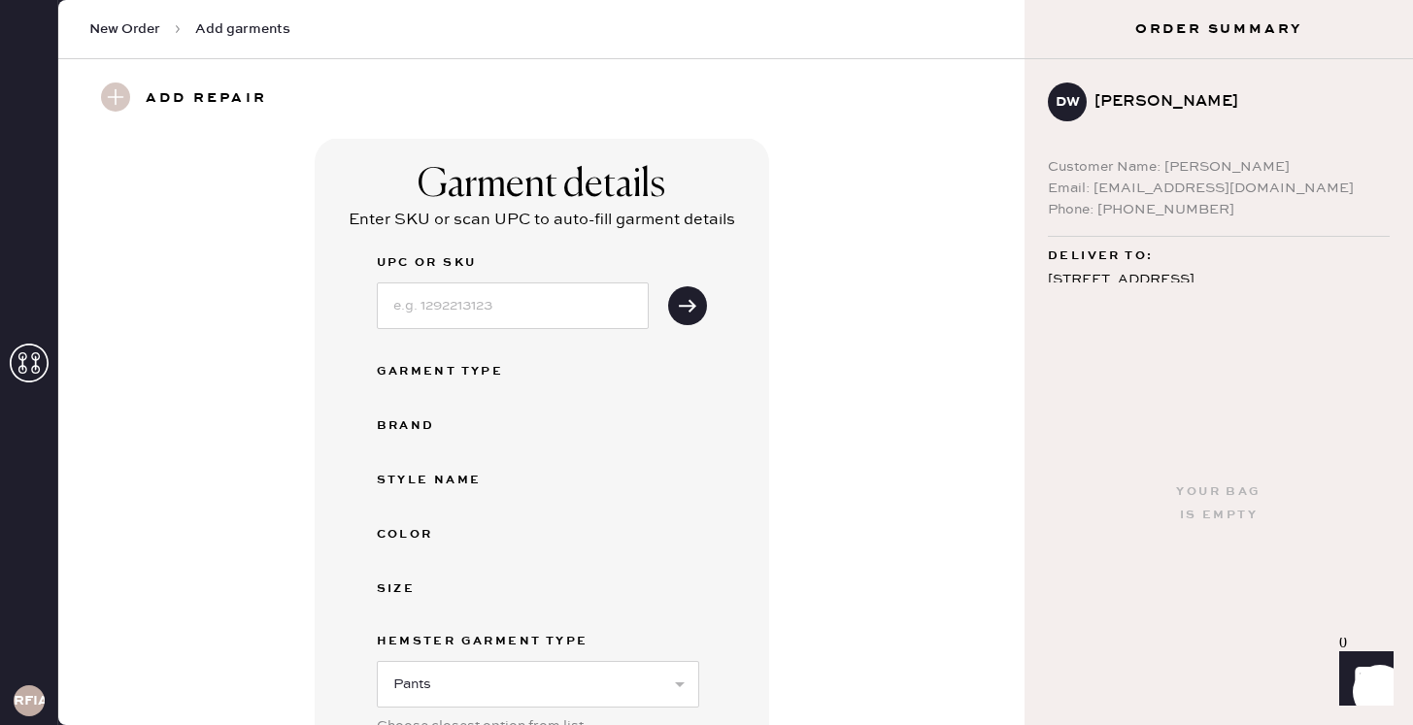
scroll to position [0, 0]
click at [789, 389] on div "Garment details Enter SKU or scan UPC to auto-fill garment details UPC or SKU G…" at bounding box center [541, 524] width 896 height 771
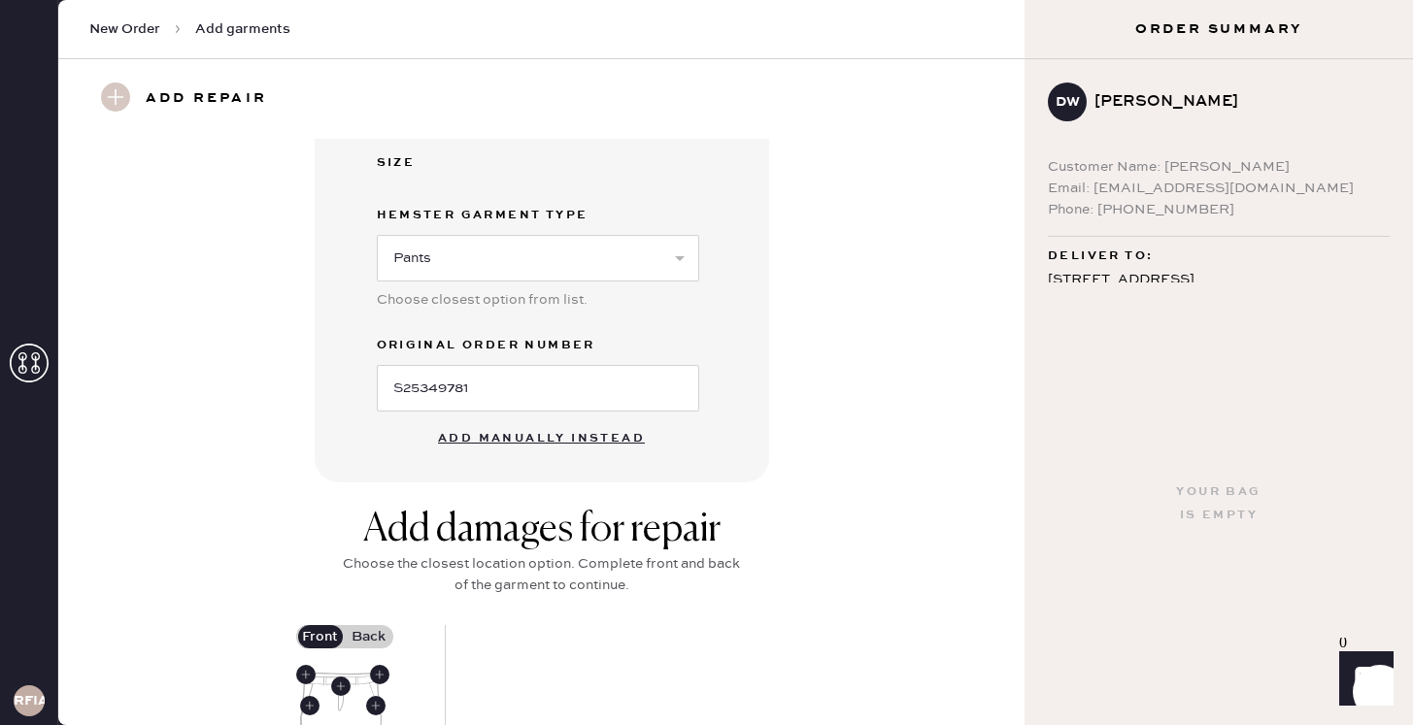
scroll to position [466, 0]
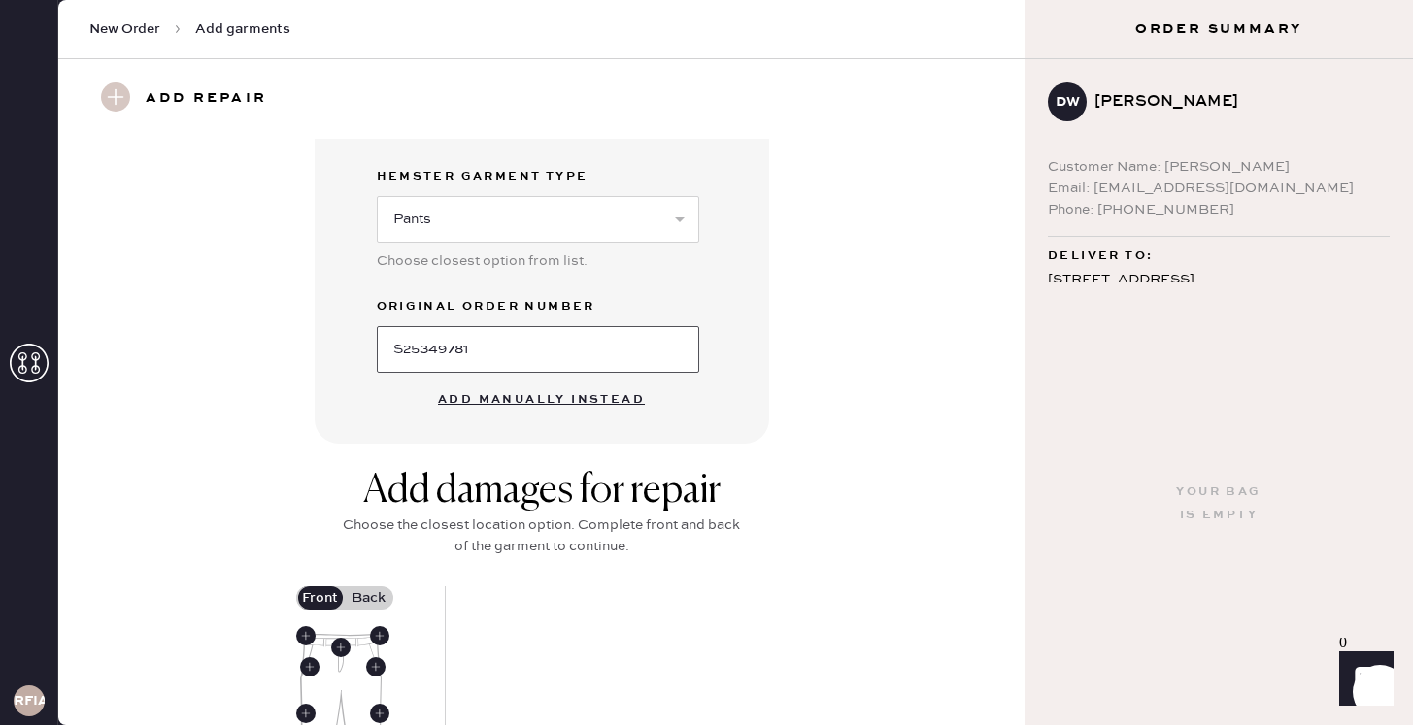
click at [434, 353] on input "S25349781" at bounding box center [538, 349] width 322 height 47
click at [515, 395] on button "Add manually instead" at bounding box center [541, 400] width 230 height 39
select select "4"
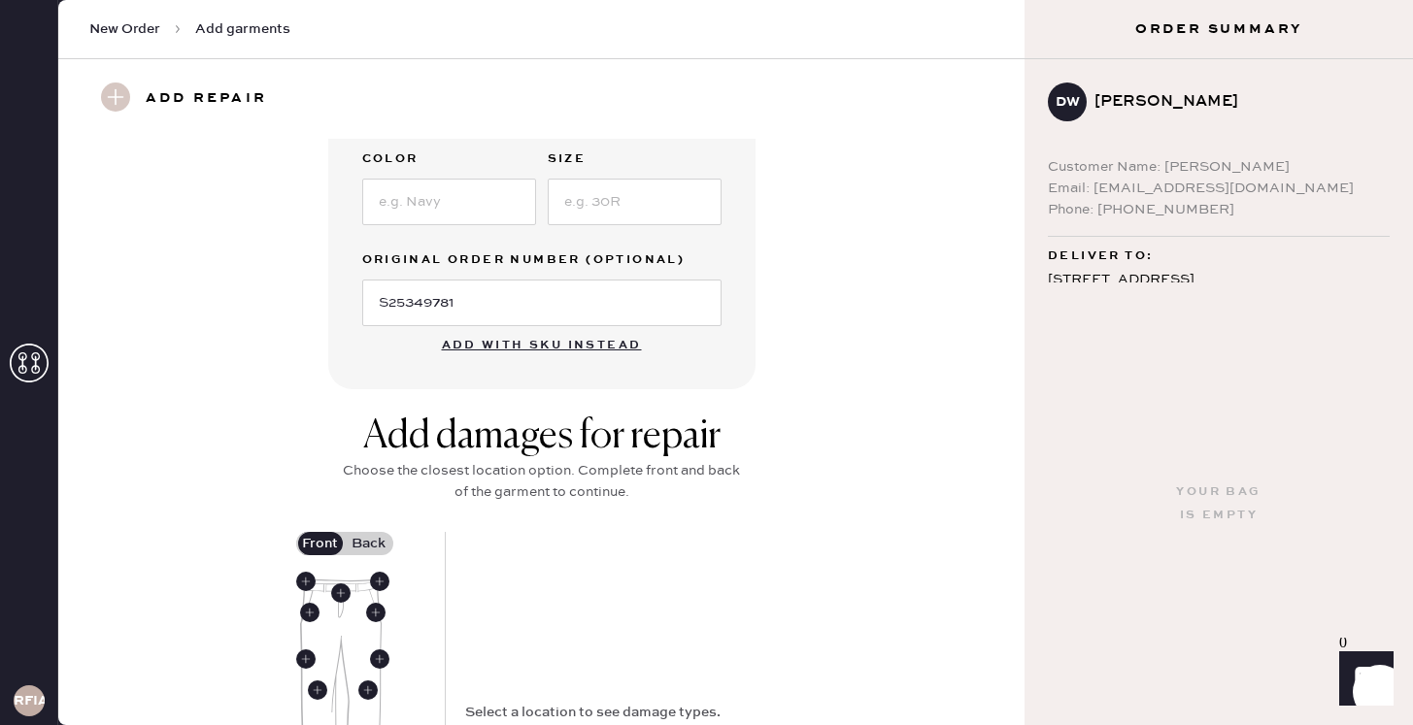
scroll to position [423, 0]
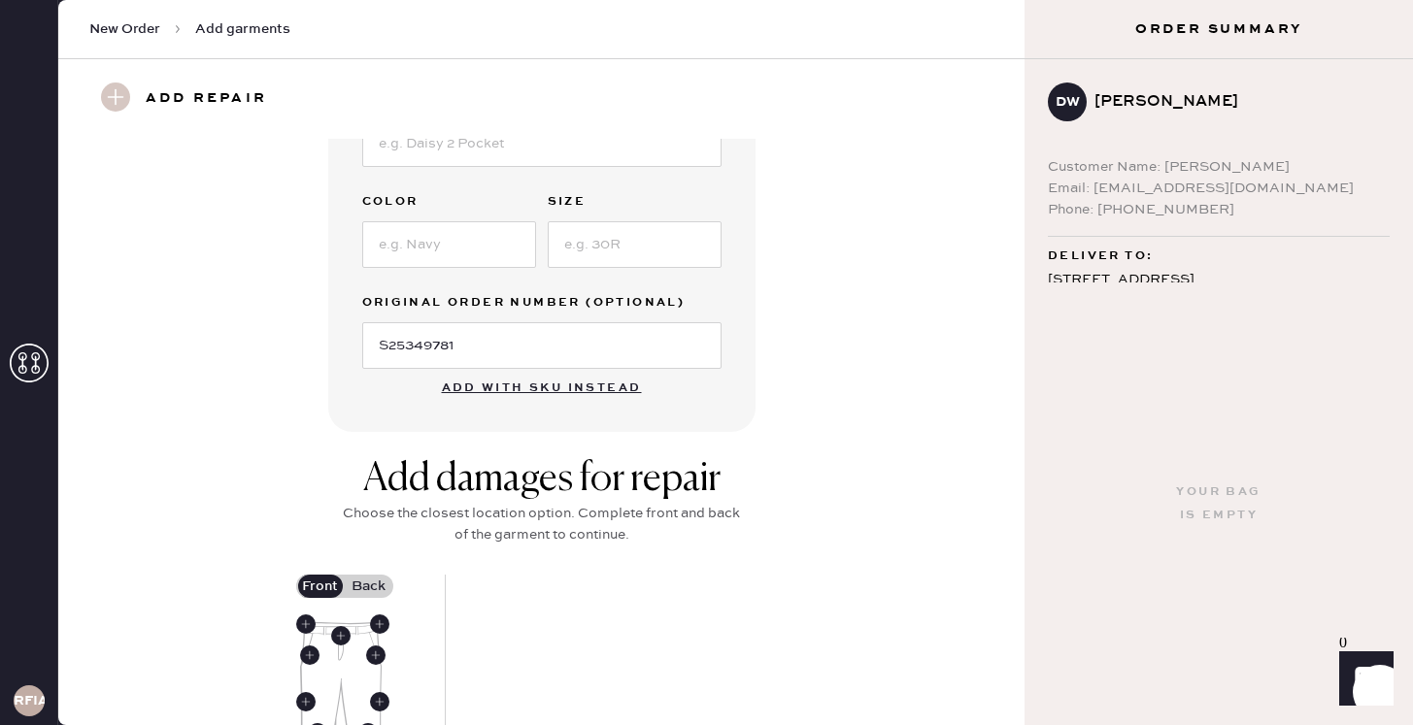
click at [826, 294] on div "Garment details Garment Type Select Basic Skirt Jeans Leggings Pants Shorts Bas…" at bounding box center [541, 73] width 896 height 717
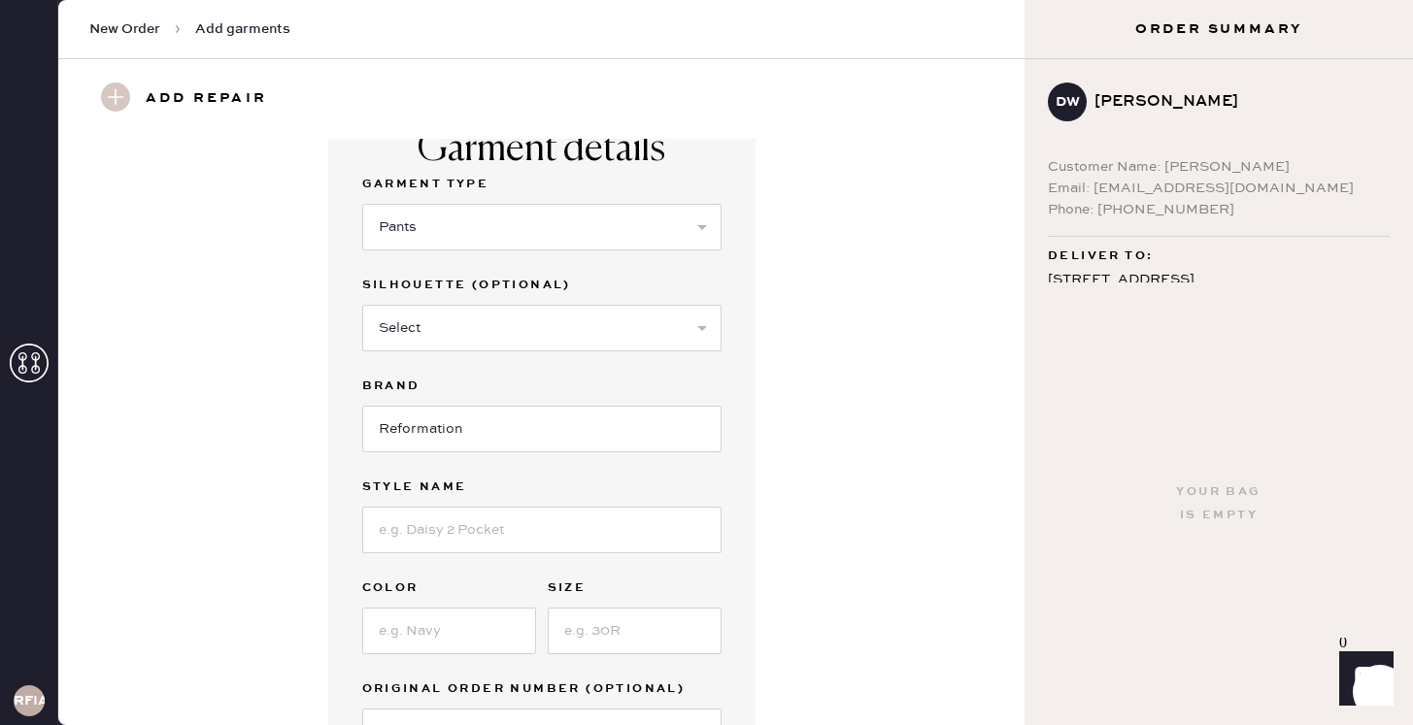
scroll to position [39, 0]
click at [658, 318] on select "Select Joggers Shorts Cropped Flare Boot Cut Straight Skinny Other" at bounding box center [541, 326] width 359 height 47
select select "11"
click at [362, 303] on select "Select Joggers Shorts Cropped Flare Boot Cut Straight Skinny Other" at bounding box center [541, 326] width 359 height 47
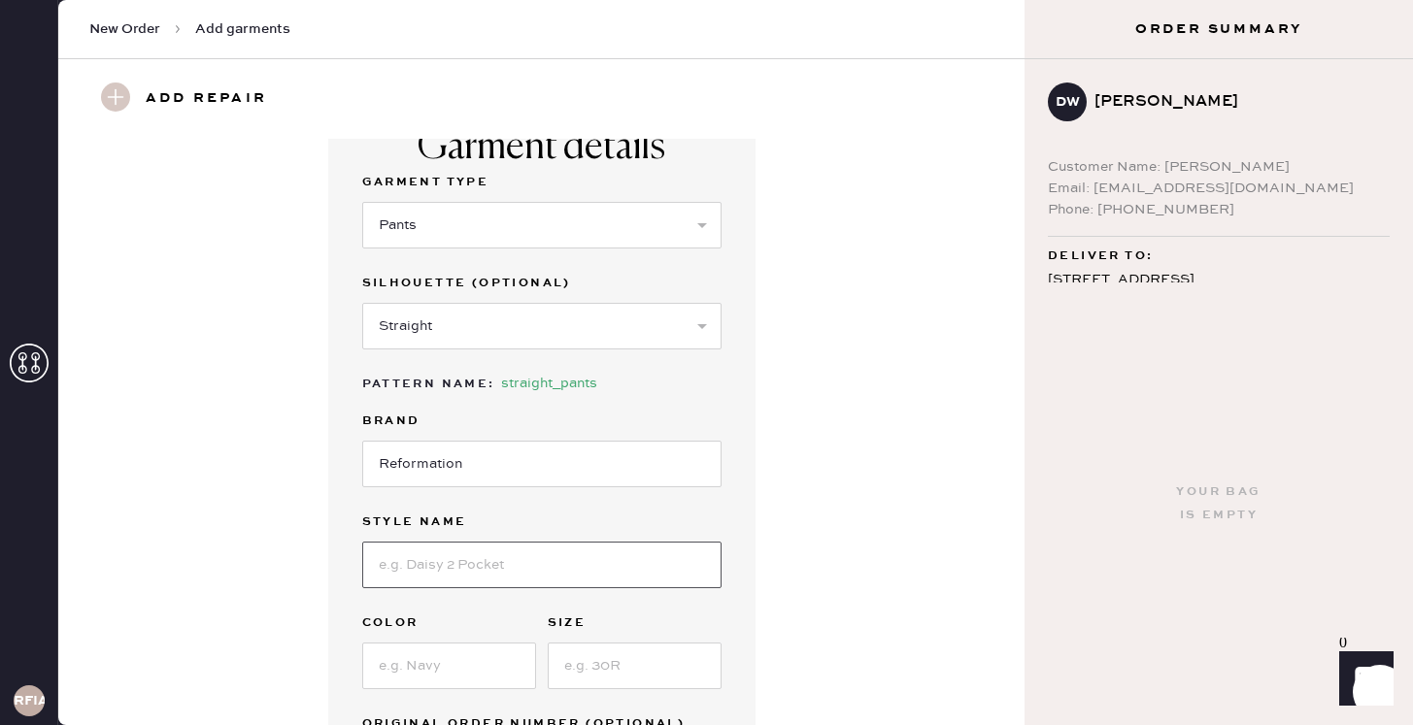
click at [458, 568] on input at bounding box center [541, 565] width 359 height 47
type input "Vida Low Rise Pant"
click at [482, 681] on input at bounding box center [449, 666] width 174 height 47
type input "Black"
click at [613, 669] on input at bounding box center [635, 666] width 174 height 47
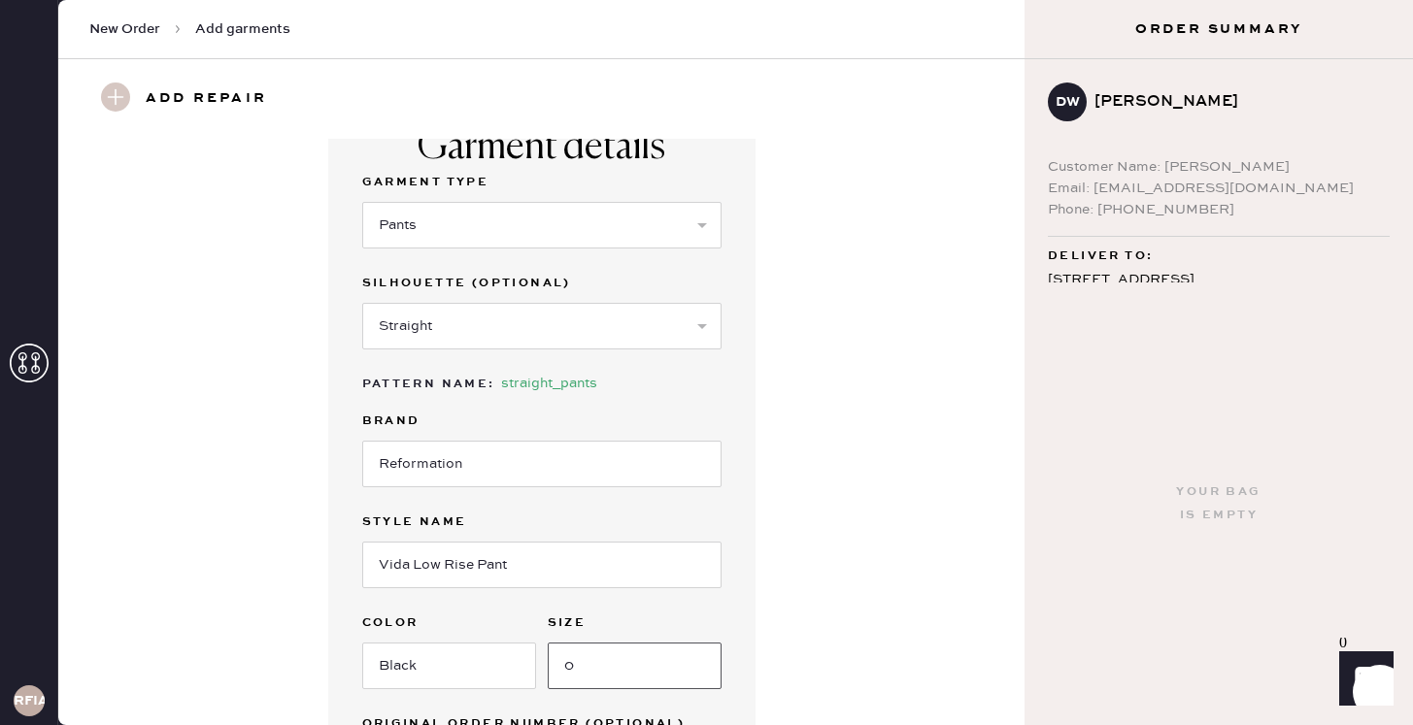
type input "0"
click at [861, 619] on div "Garment details Garment Type Select Basic Skirt Jeans Leggings Pants Shorts Bas…" at bounding box center [541, 477] width 896 height 754
click at [663, 671] on input "0" at bounding box center [635, 666] width 174 height 47
type input "0"
click at [863, 640] on div "Garment details Garment Type Select Basic Skirt Jeans Leggings Pants Shorts Bas…" at bounding box center [541, 477] width 896 height 754
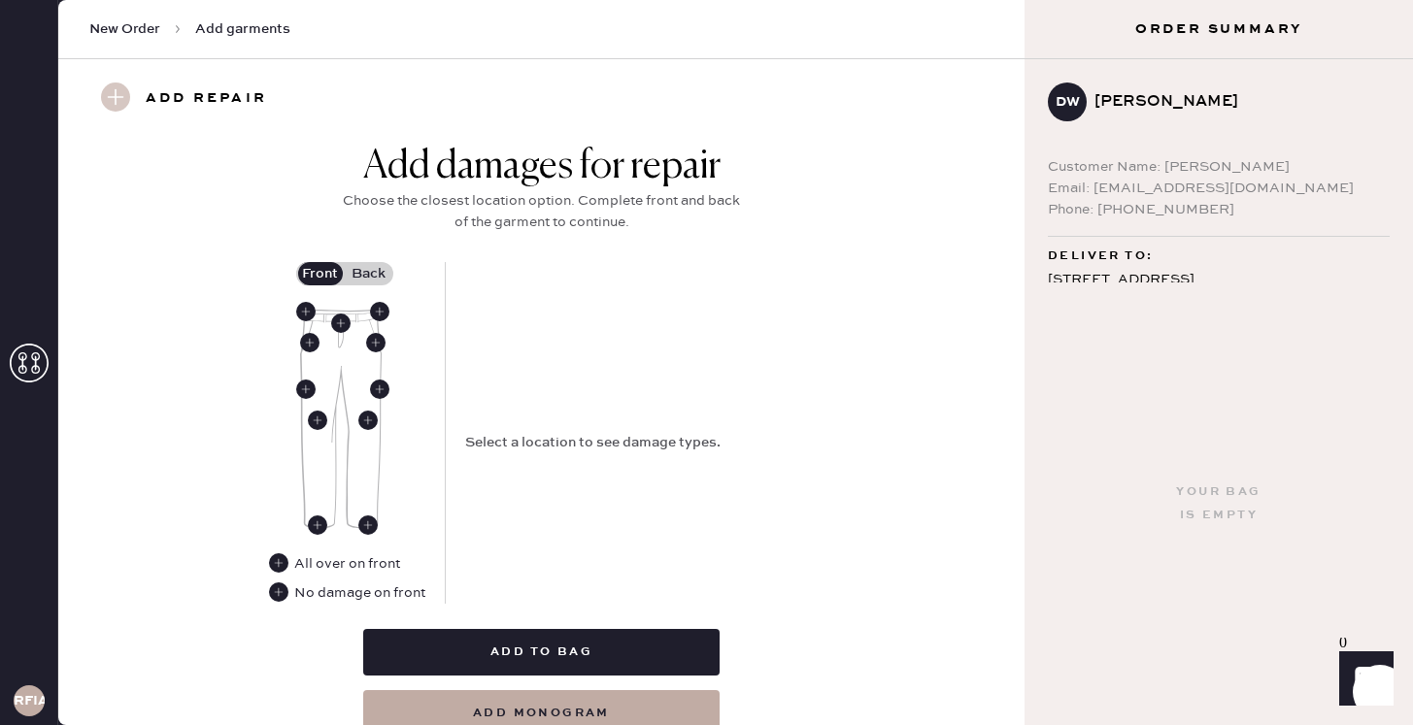
scroll to position [777, 0]
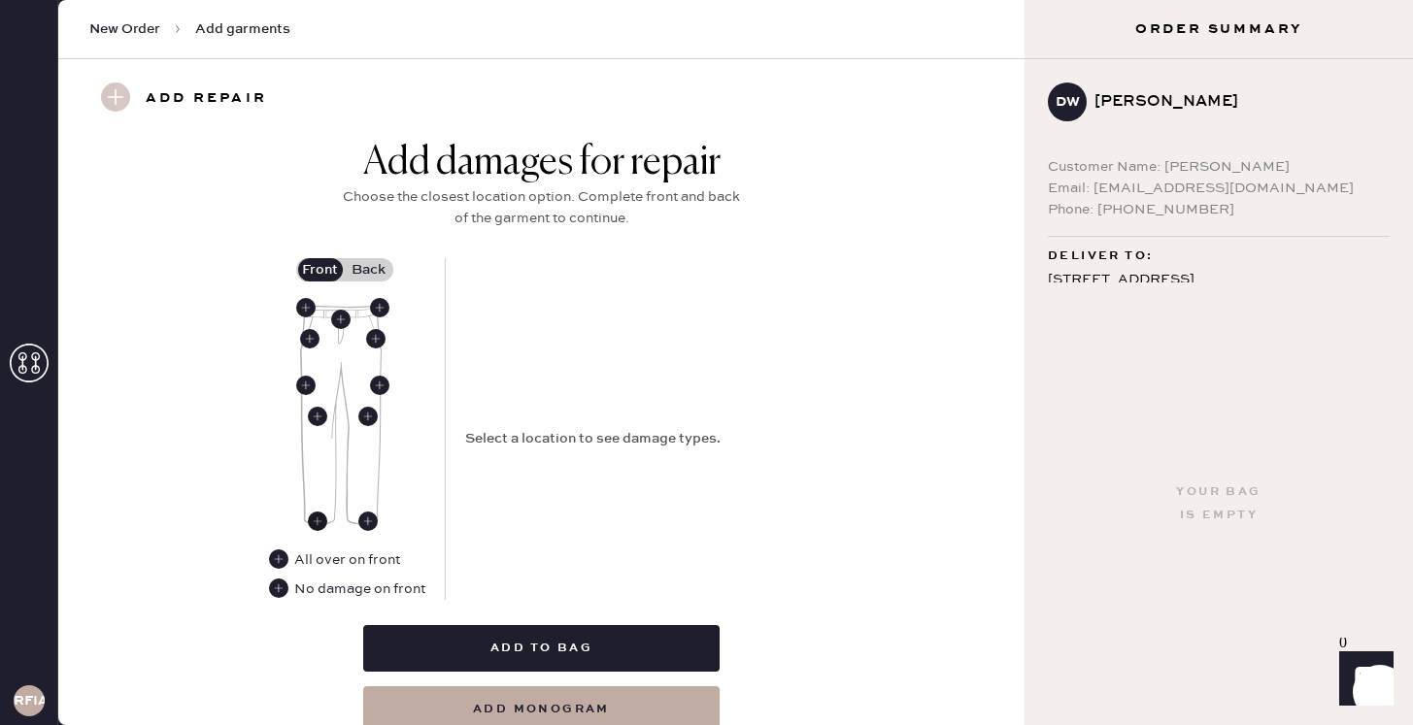
click at [319, 521] on use at bounding box center [317, 521] width 19 height 19
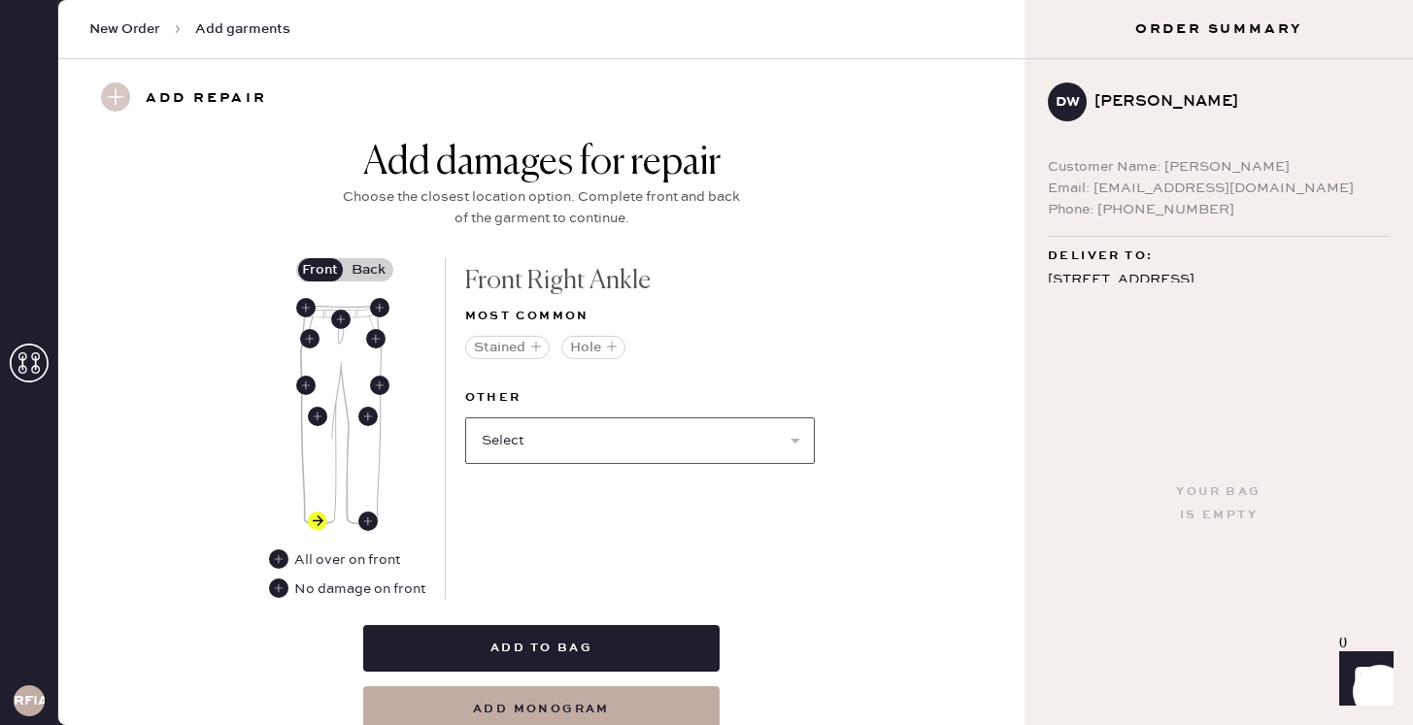
click at [649, 435] on select "Select Broken / Ripped Hem Broken Beads Broken Belt Loop Broken Button Broken E…" at bounding box center [640, 441] width 350 height 47
select select "1706"
click at [465, 418] on select "Select Broken / Ripped Hem Broken Beads Broken Belt Loop Broken Button Broken E…" at bounding box center [640, 441] width 350 height 47
select select
click at [850, 475] on div "Add damages for repair Choose the closest location option. Complete front and b…" at bounding box center [541, 436] width 896 height 593
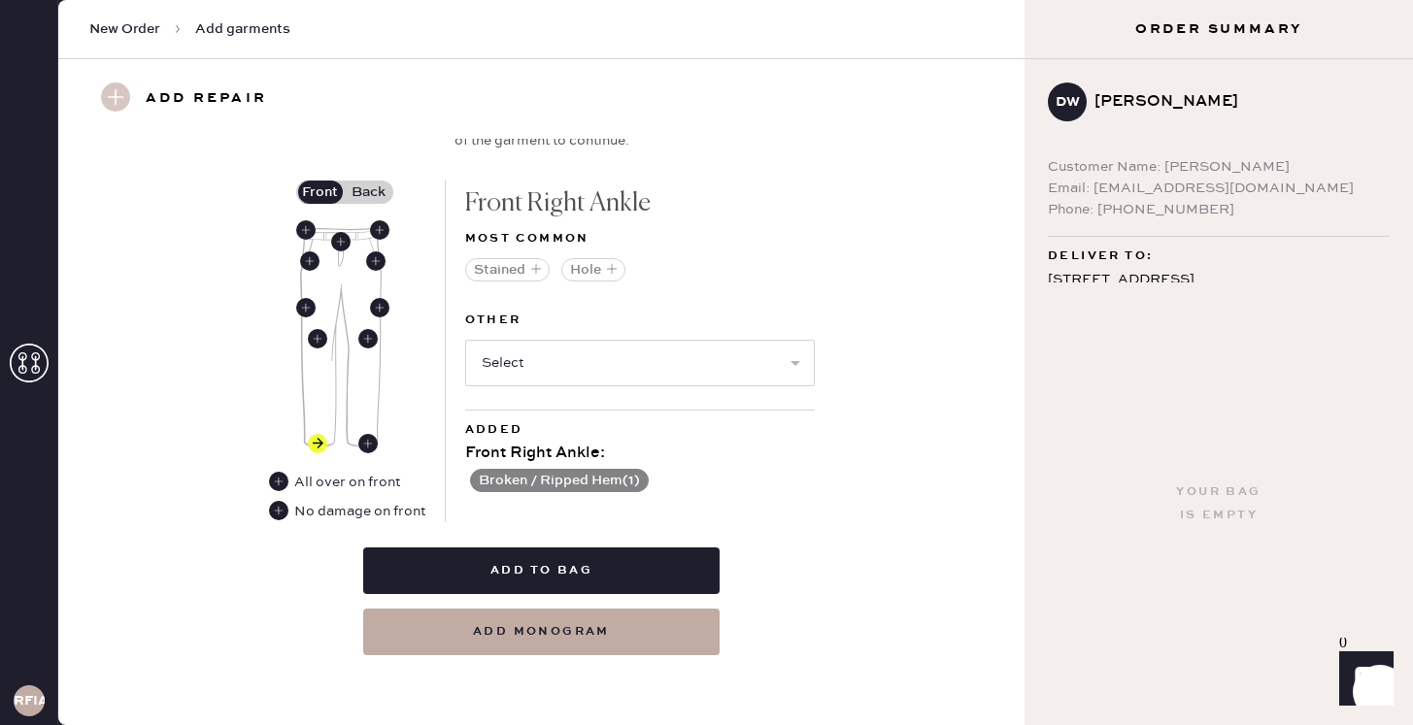
scroll to position [855, 0]
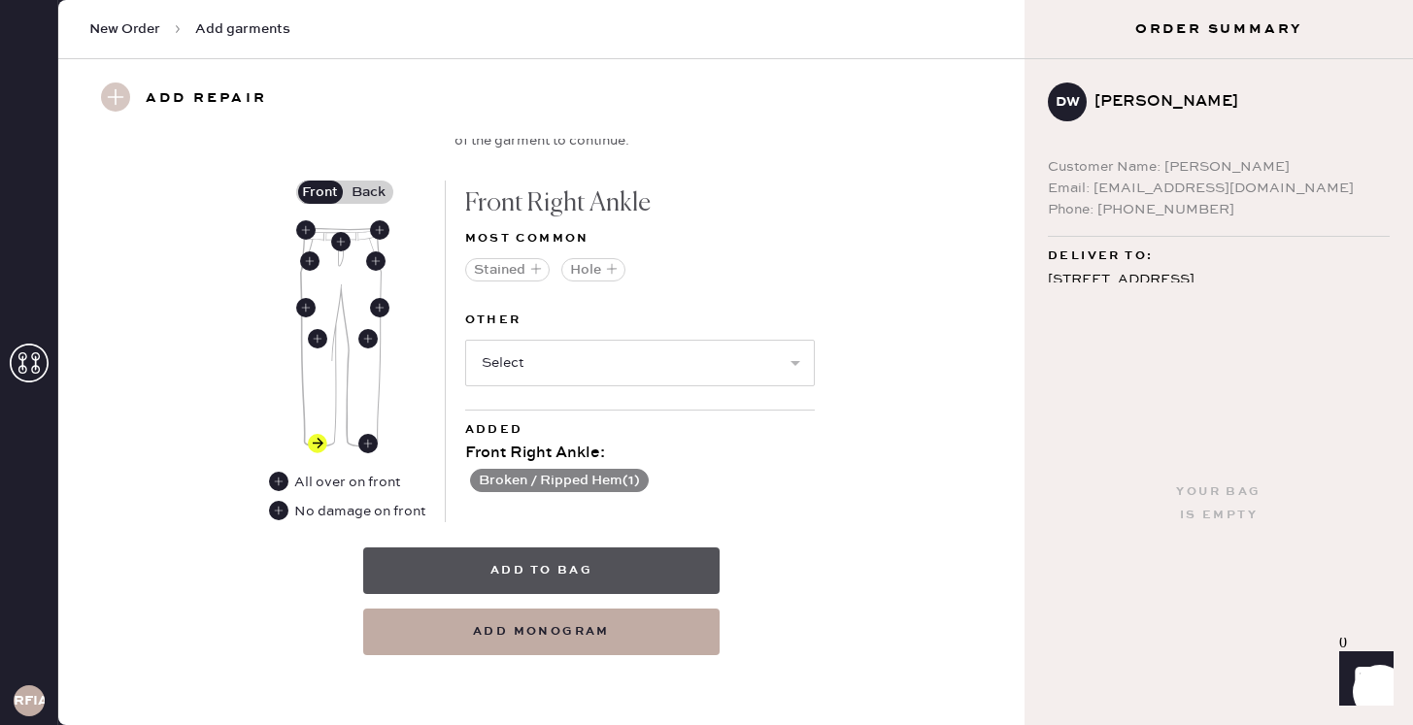
click at [475, 565] on button "Add to bag" at bounding box center [541, 571] width 356 height 47
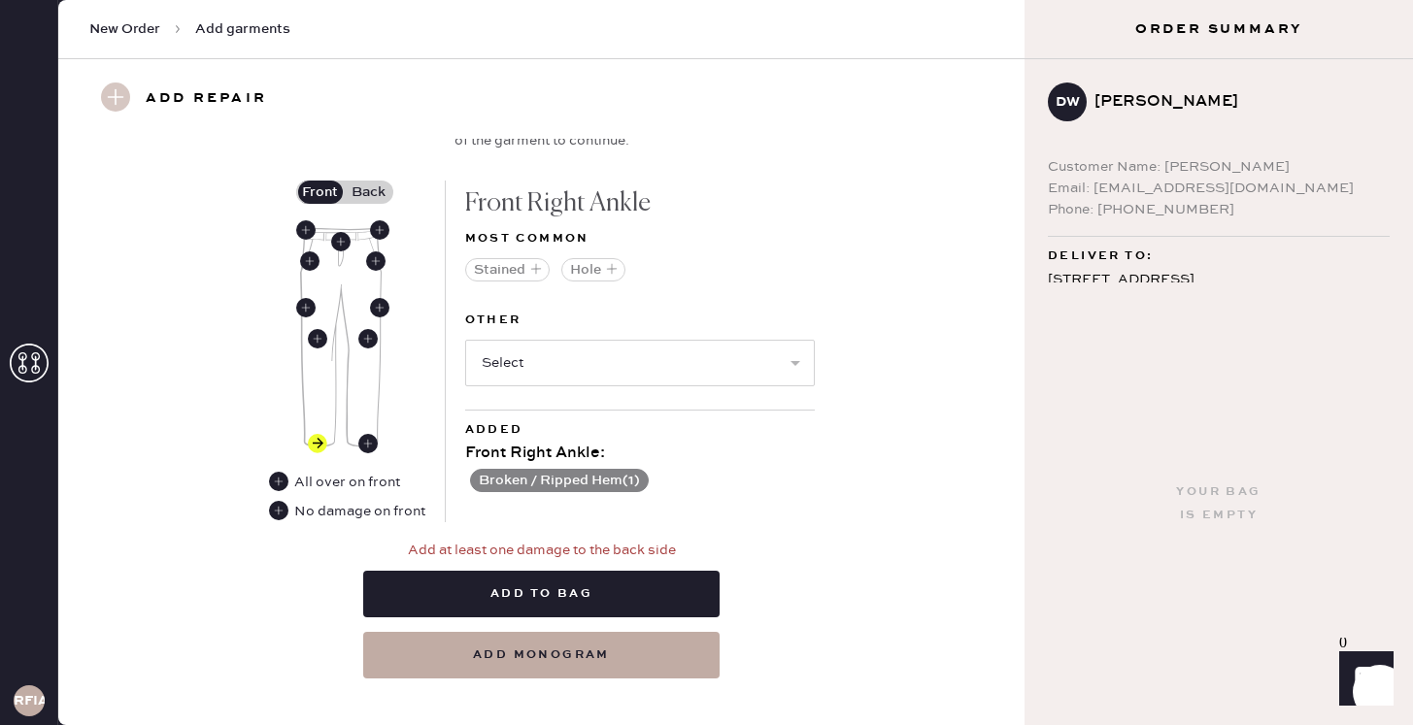
click at [759, 483] on div "Broken / Ripped Hem ( 1 )" at bounding box center [640, 478] width 350 height 27
click at [373, 192] on label "Back" at bounding box center [369, 192] width 49 height 23
click at [369, 192] on input "Back" at bounding box center [369, 192] width 0 height 0
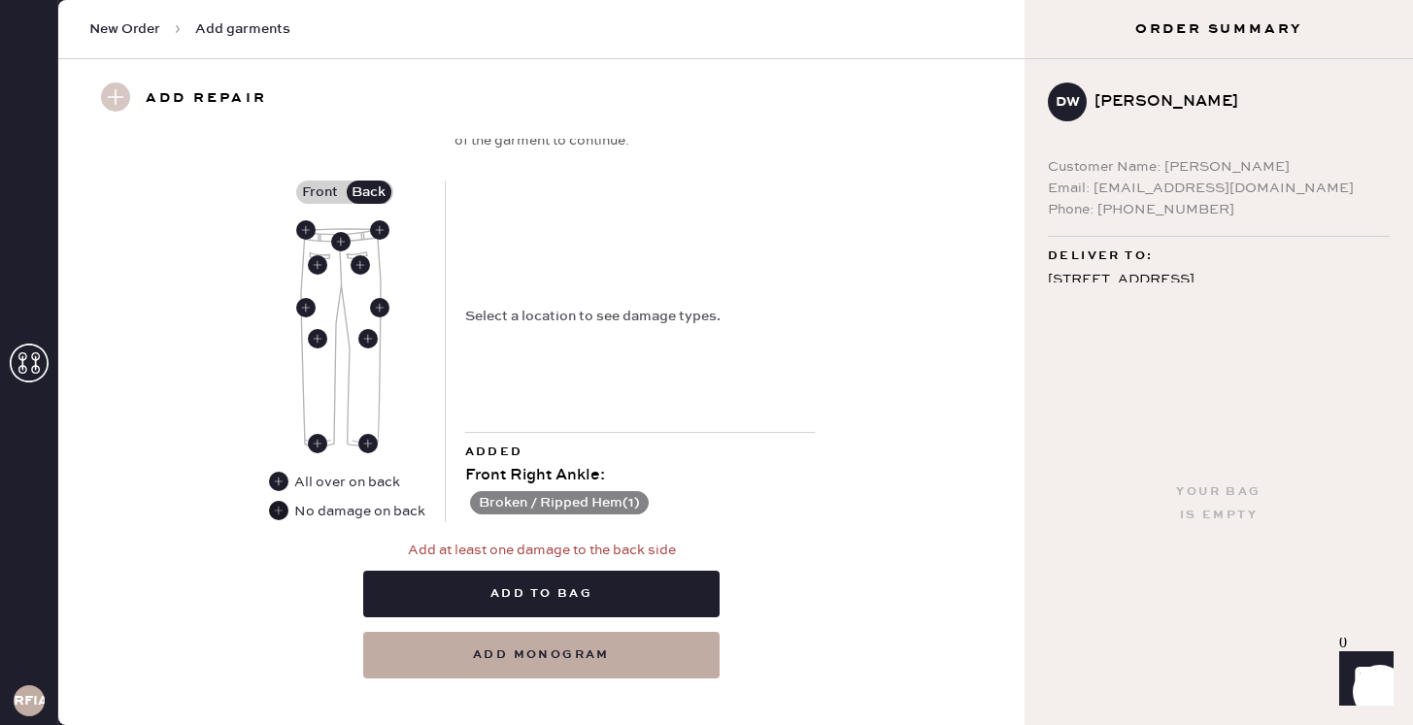
click at [281, 508] on use at bounding box center [278, 510] width 19 height 19
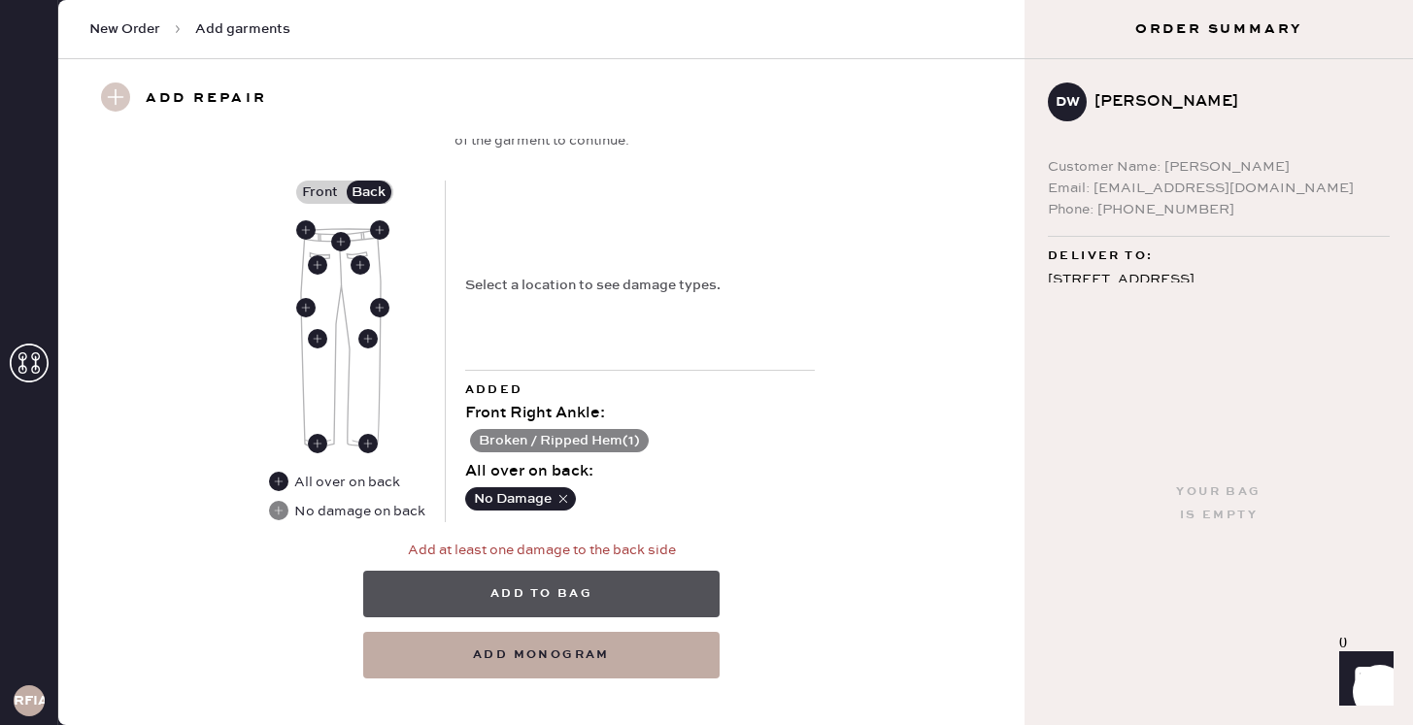
click at [563, 603] on button "Add to bag" at bounding box center [541, 594] width 356 height 47
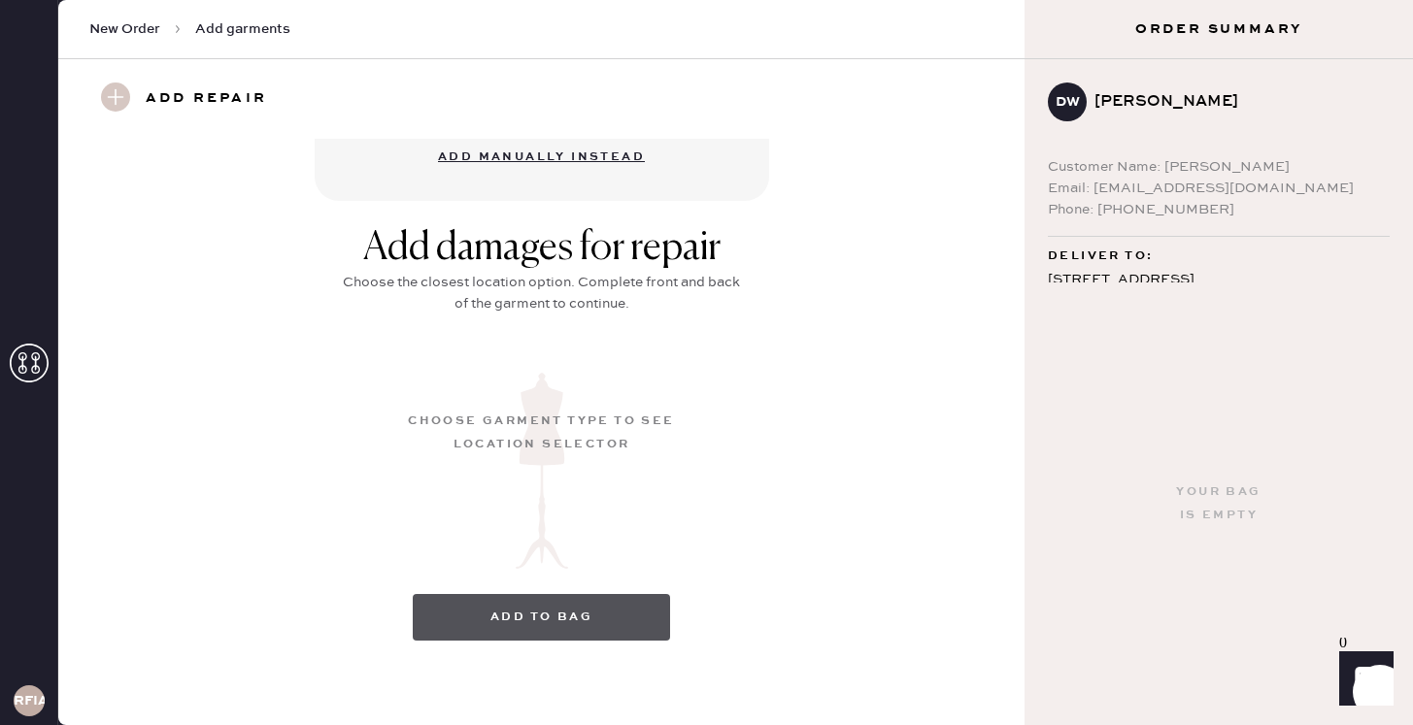
scroll to position [230, 0]
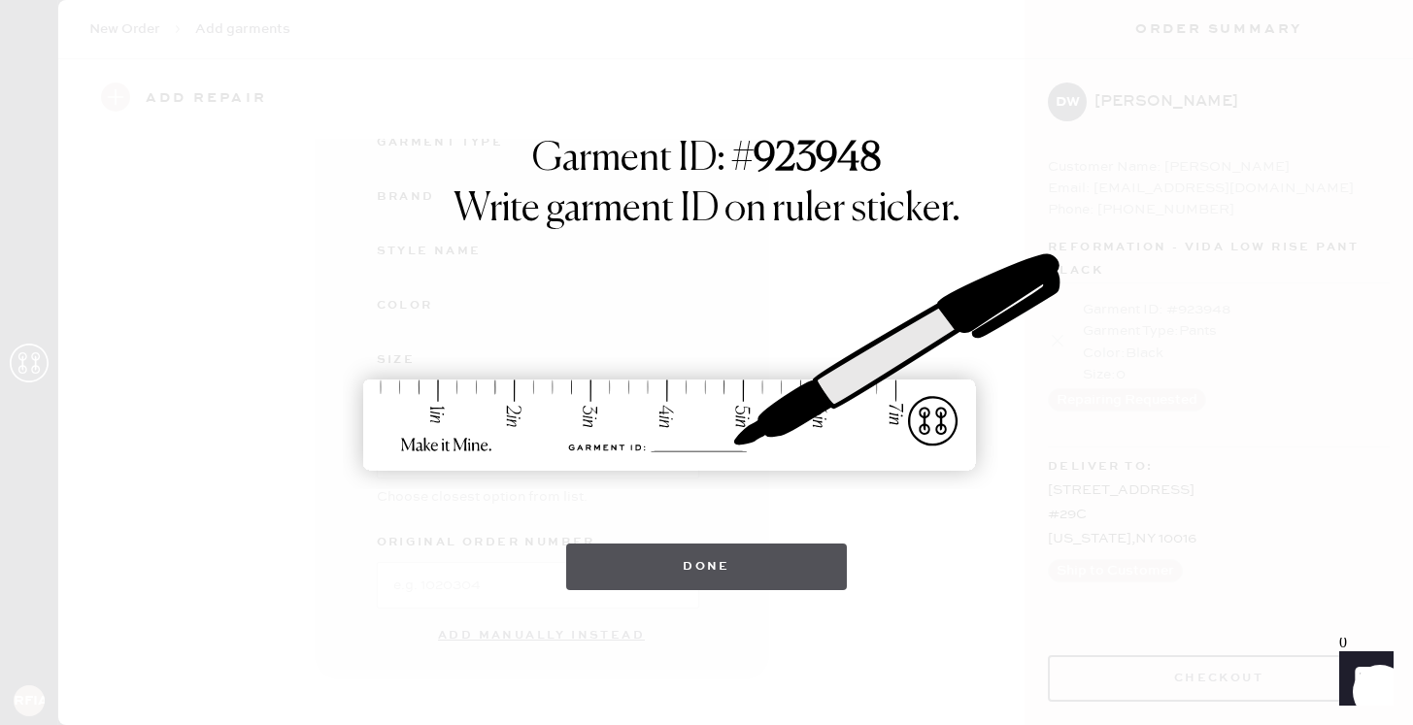
click at [759, 589] on button "Done" at bounding box center [706, 567] width 281 height 47
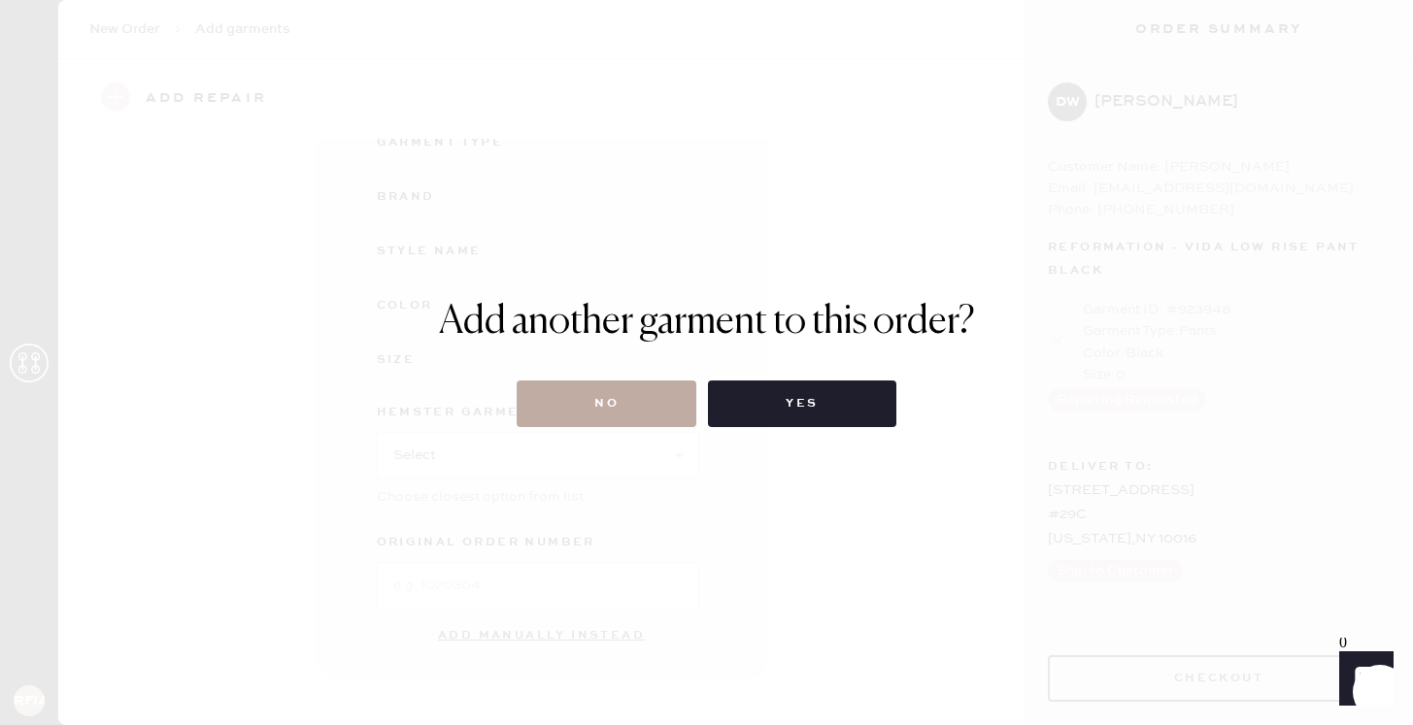
click at [655, 408] on button "No" at bounding box center [607, 404] width 180 height 47
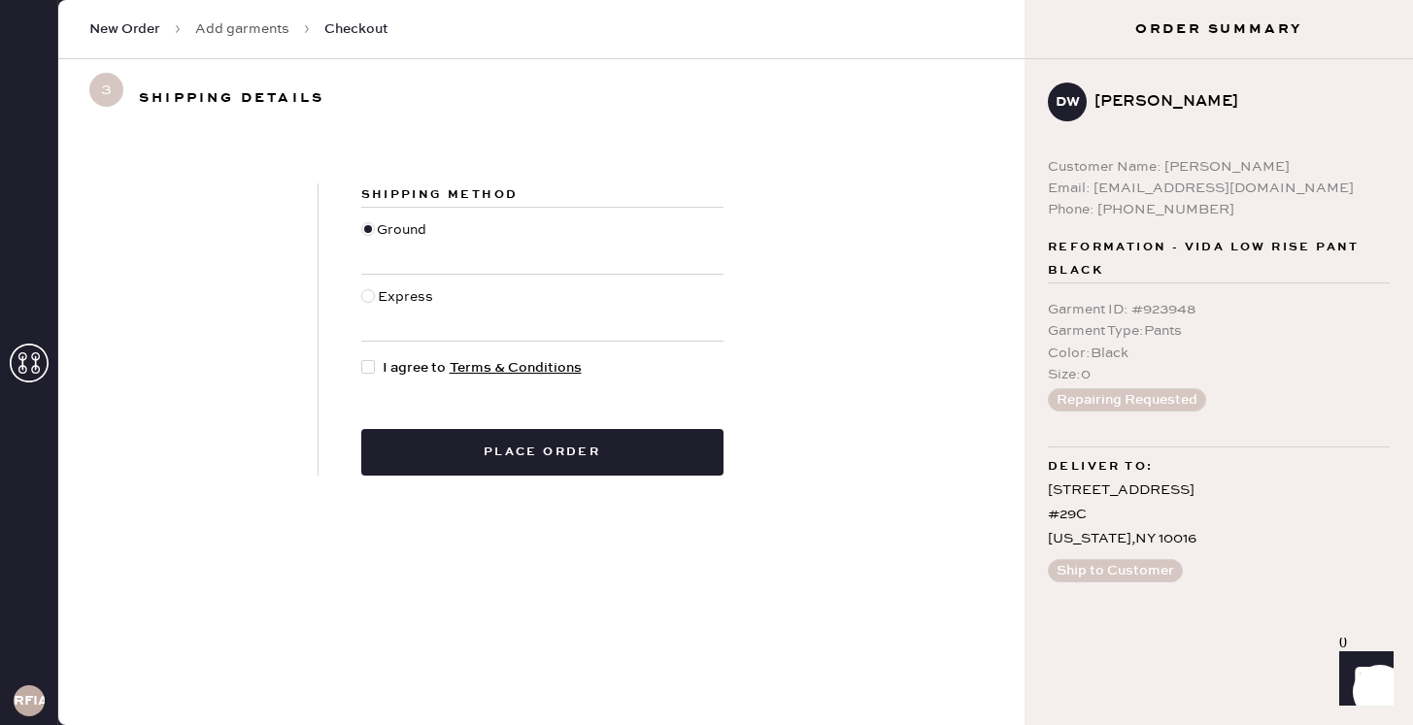
click at [369, 372] on div at bounding box center [368, 367] width 14 height 14
click at [362, 358] on input "I agree to Terms & Conditions" at bounding box center [361, 357] width 1 height 1
checkbox input "true"
click at [436, 423] on div "Shipping Method Ground Express I agree to Terms & Conditions Place order" at bounding box center [543, 330] width 448 height 292
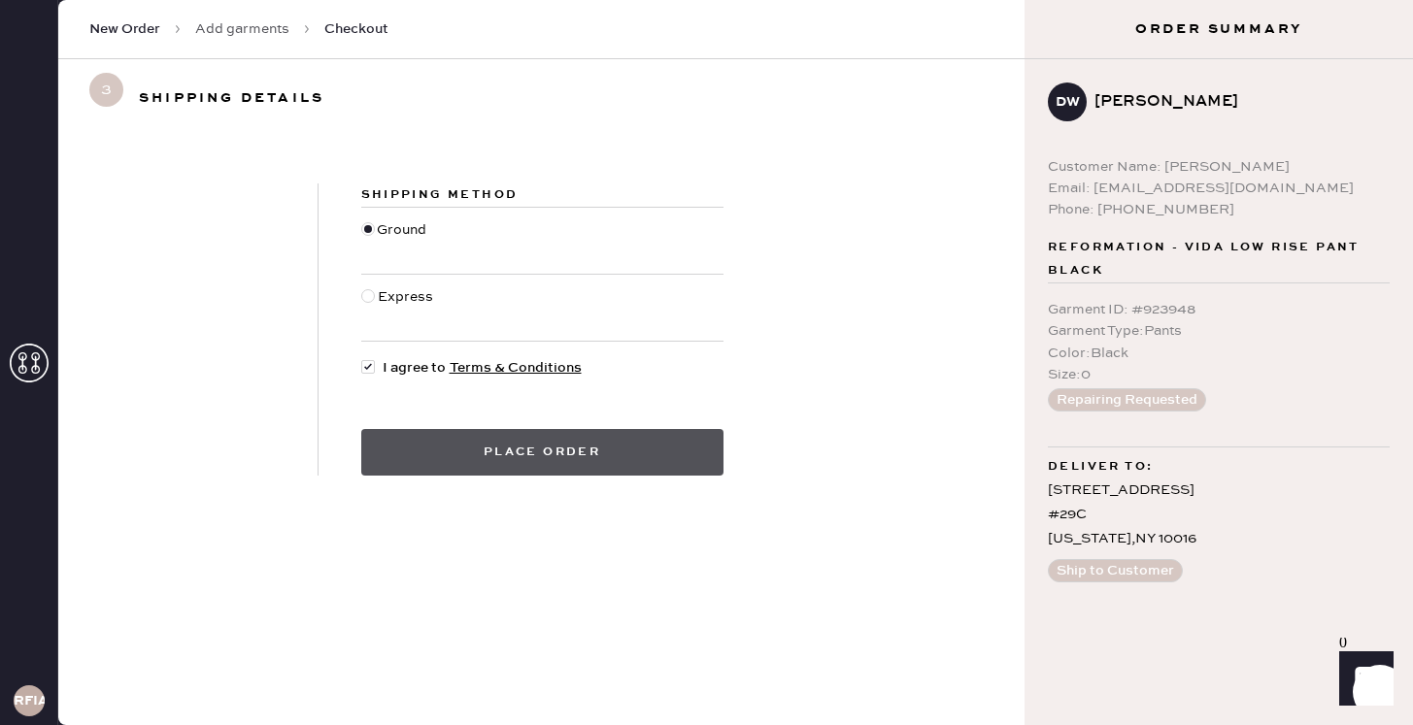
click at [438, 444] on button "Place order" at bounding box center [542, 452] width 362 height 47
